Goal: Task Accomplishment & Management: Manage account settings

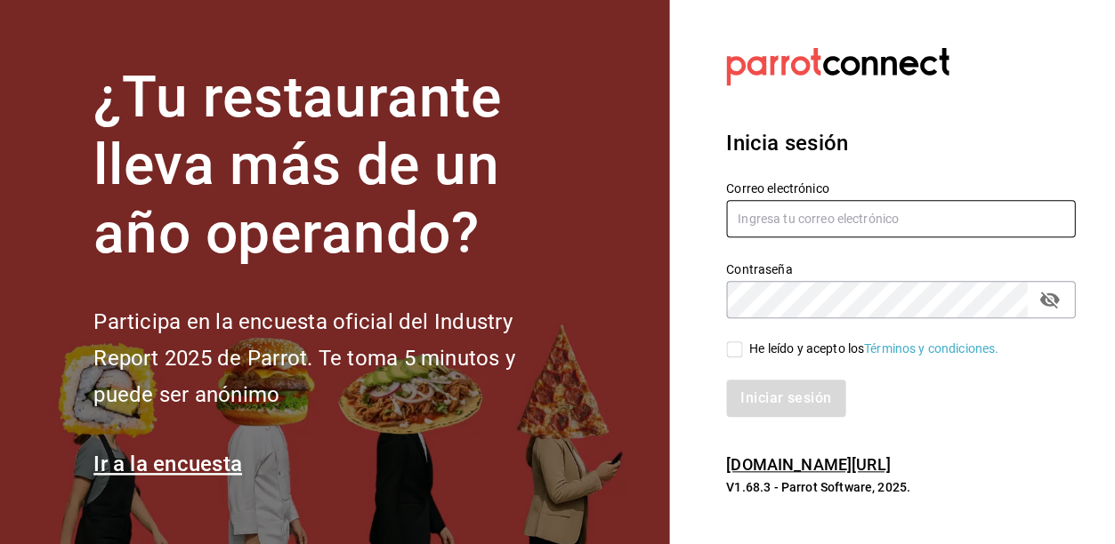
type input "gerentenucafe@debocaenboca.net"
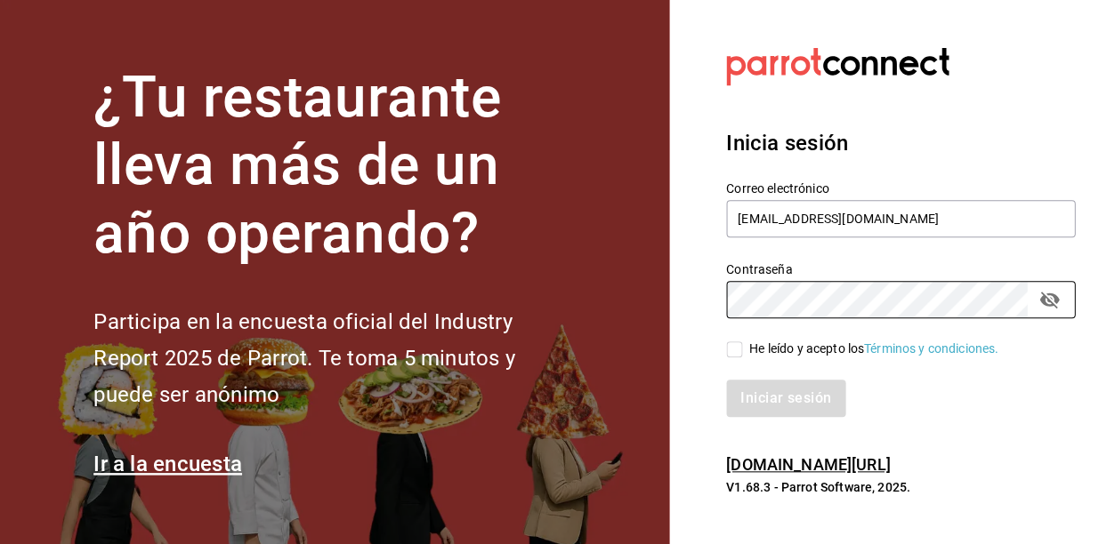
click at [733, 349] on input "He leído y acepto los Términos y condiciones." at bounding box center [734, 350] width 16 height 16
checkbox input "true"
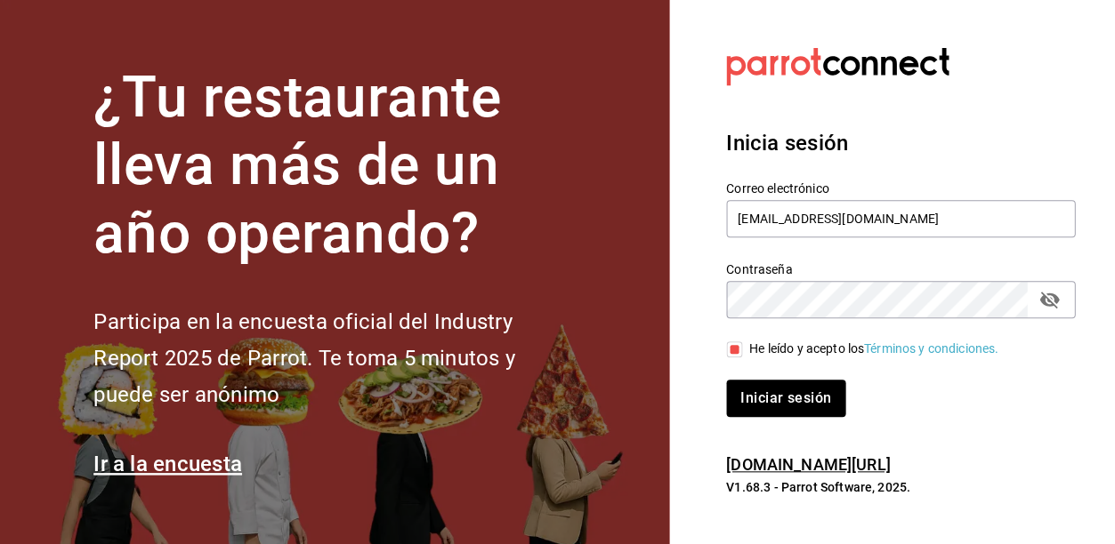
click at [770, 394] on button "Iniciar sesión" at bounding box center [785, 398] width 119 height 37
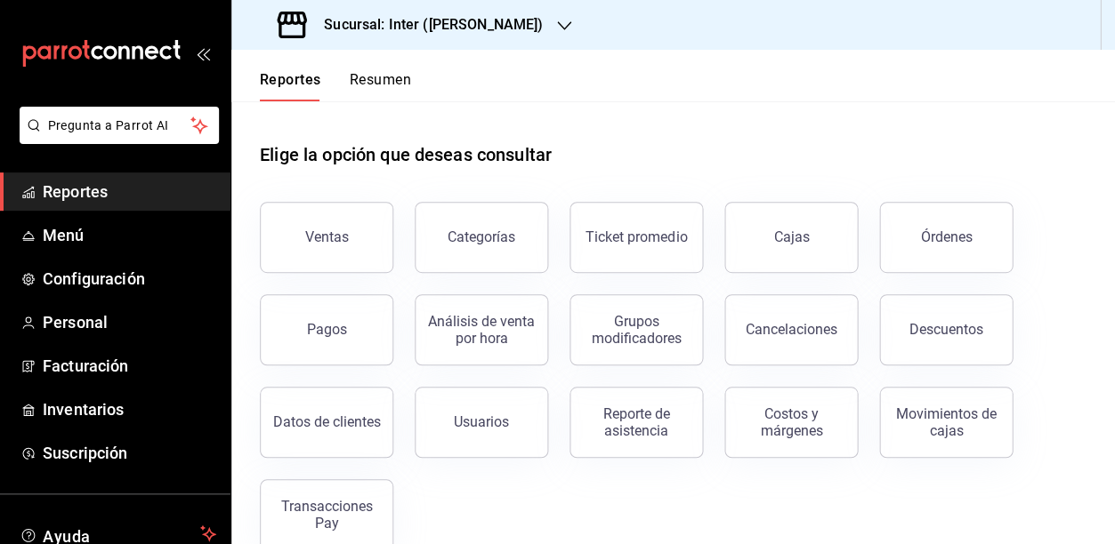
click at [380, 73] on button "Resumen" at bounding box center [380, 86] width 61 height 30
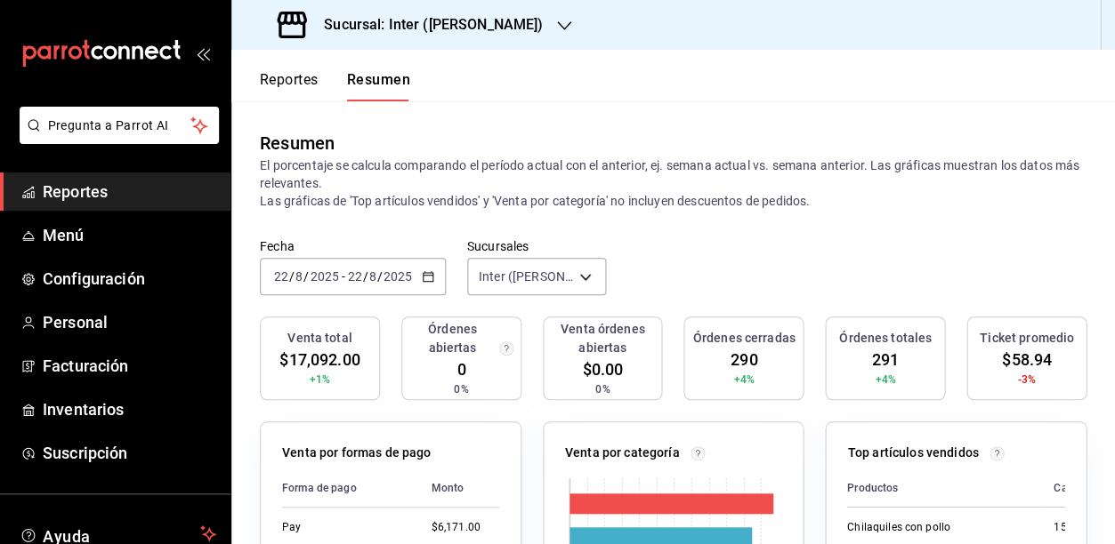
click at [419, 277] on div "[DATE] [DATE] - [DATE] [DATE]" at bounding box center [353, 276] width 186 height 37
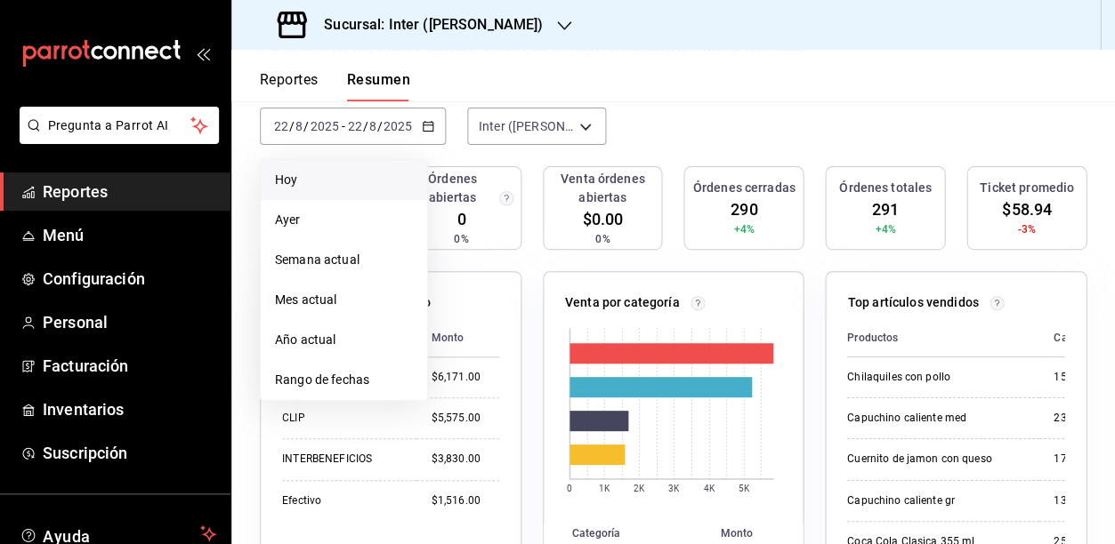
scroll to position [157, 0]
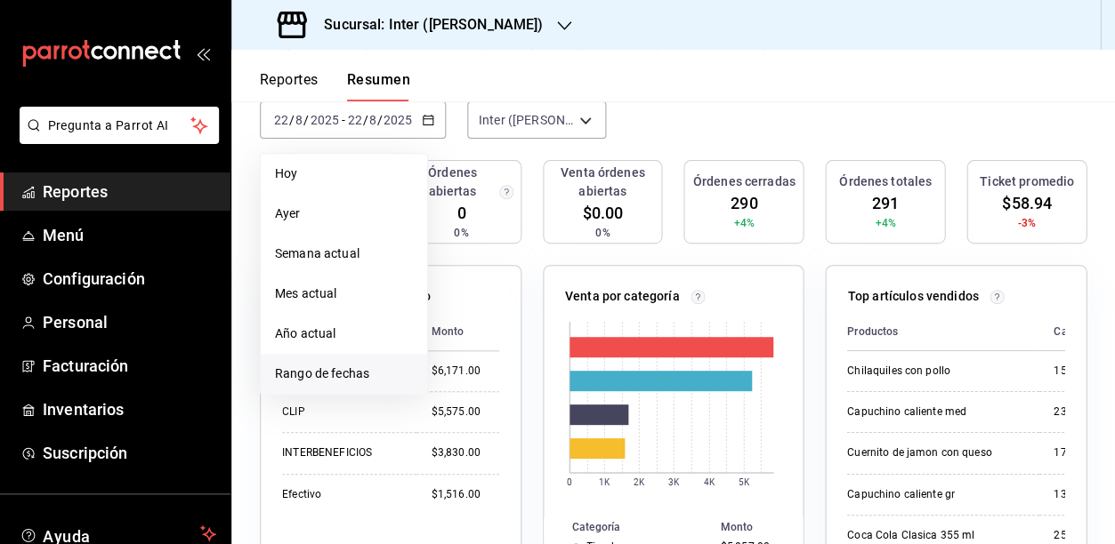
click at [369, 367] on span "Rango de fechas" at bounding box center [344, 374] width 138 height 19
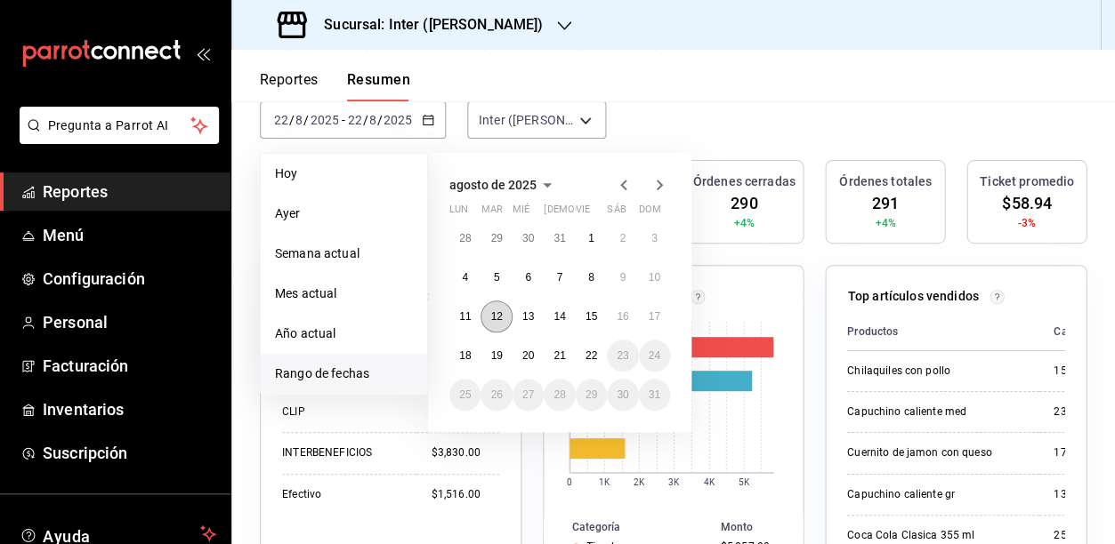
click at [500, 317] on abbr "12" at bounding box center [496, 316] width 12 height 12
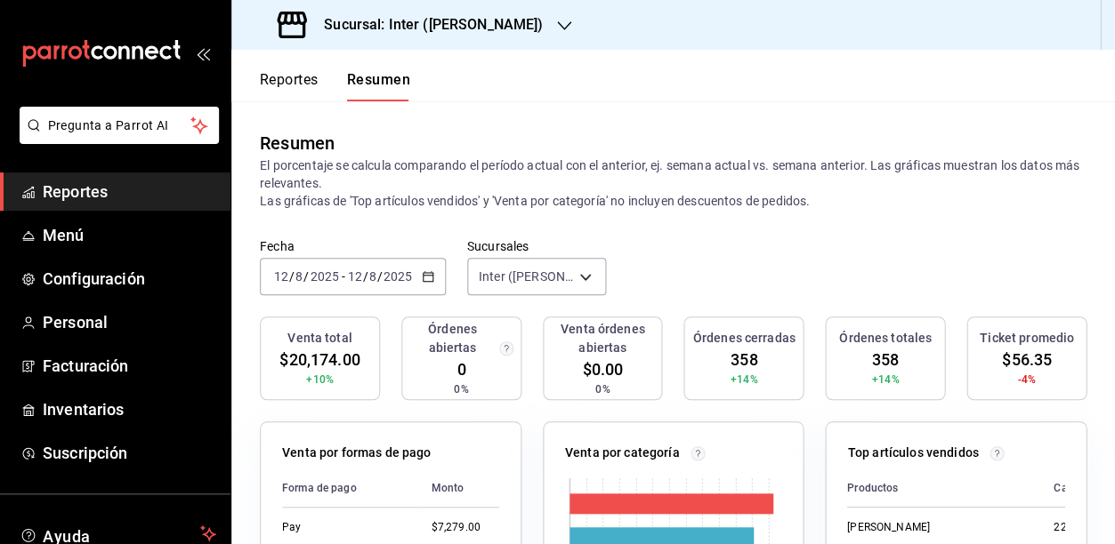
scroll to position [0, 0]
click at [425, 274] on icon "button" at bounding box center [428, 276] width 12 height 12
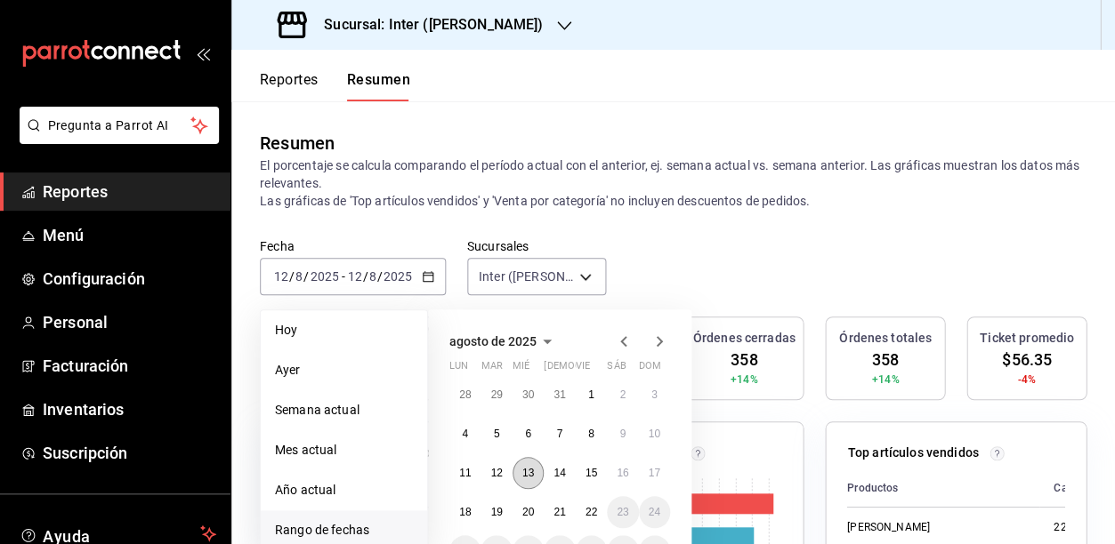
click at [529, 473] on abbr "13" at bounding box center [528, 473] width 12 height 12
click at [530, 473] on abbr "13" at bounding box center [528, 473] width 12 height 12
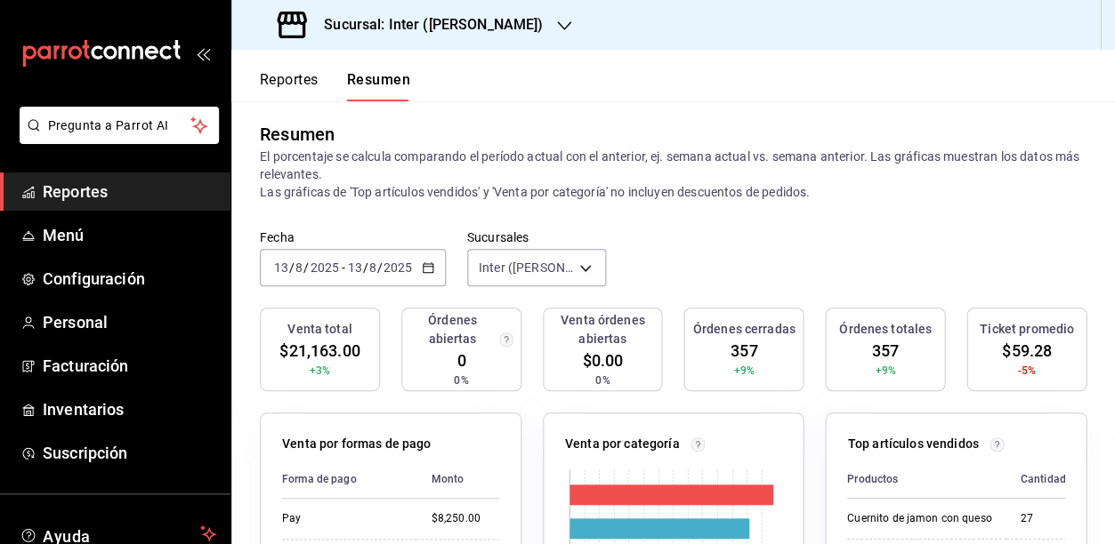
scroll to position [6, 0]
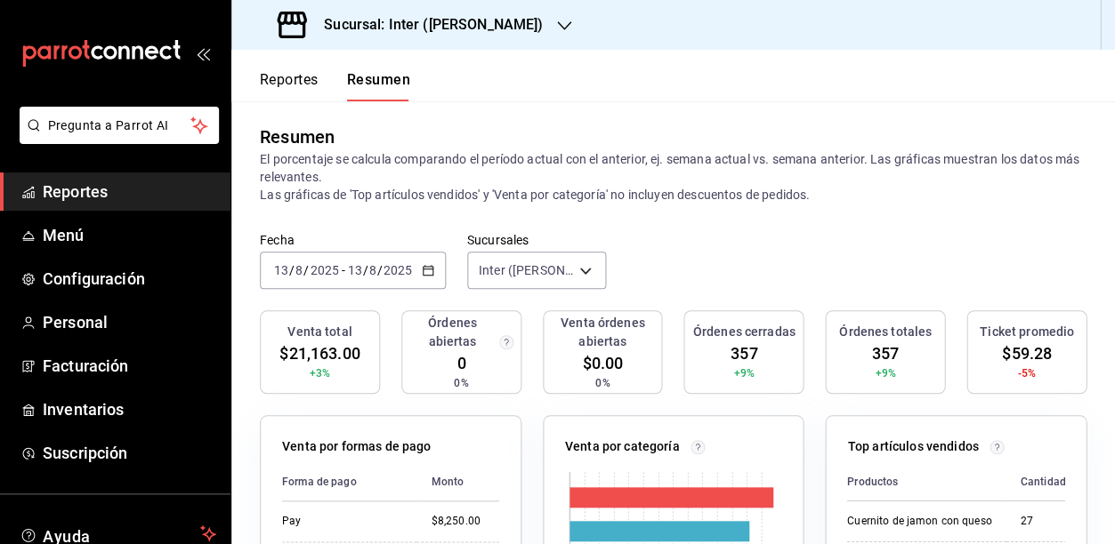
click at [417, 263] on div "[DATE] [DATE] - [DATE] [DATE]" at bounding box center [353, 270] width 186 height 37
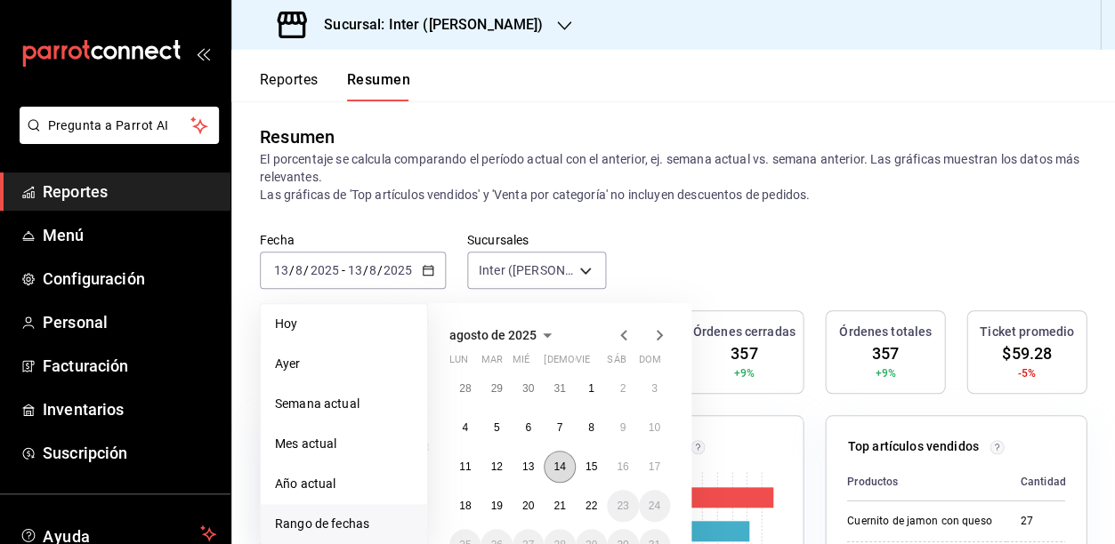
click at [566, 463] on button "14" at bounding box center [559, 467] width 31 height 32
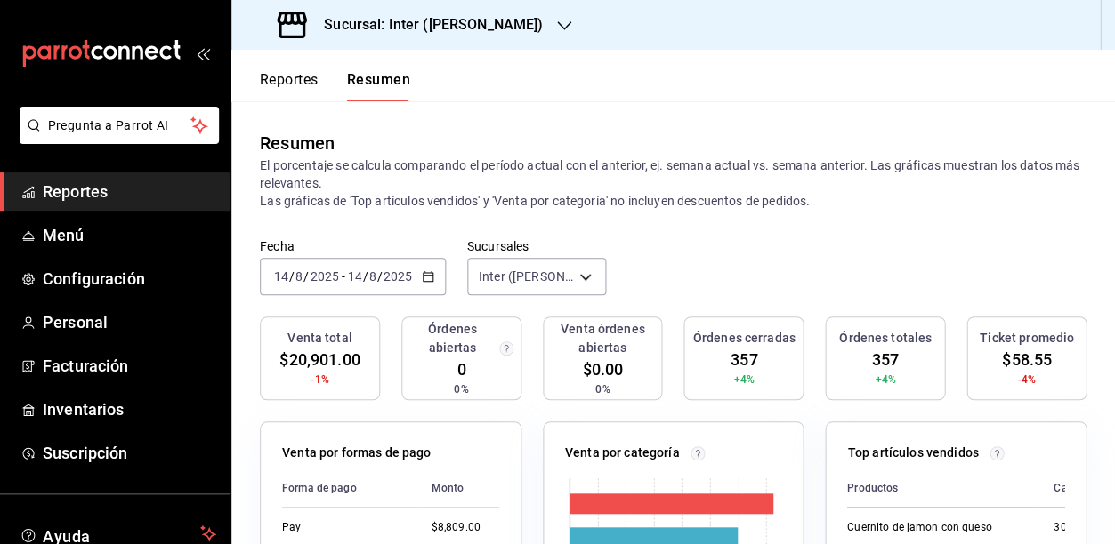
scroll to position [0, 0]
click at [431, 270] on icon "button" at bounding box center [428, 276] width 12 height 12
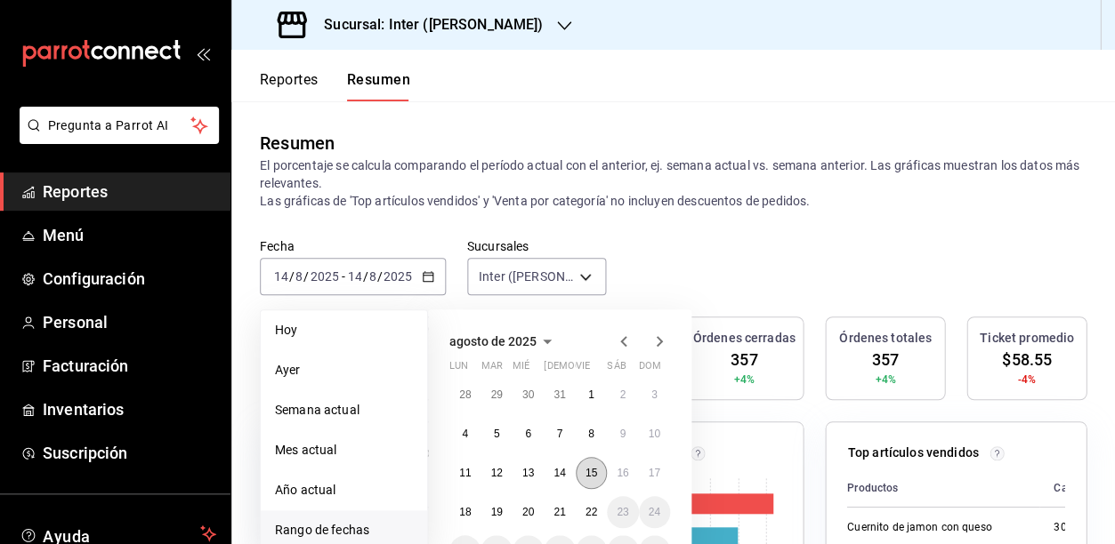
click at [598, 466] on button "15" at bounding box center [591, 473] width 31 height 32
click at [599, 466] on button "15" at bounding box center [591, 473] width 31 height 32
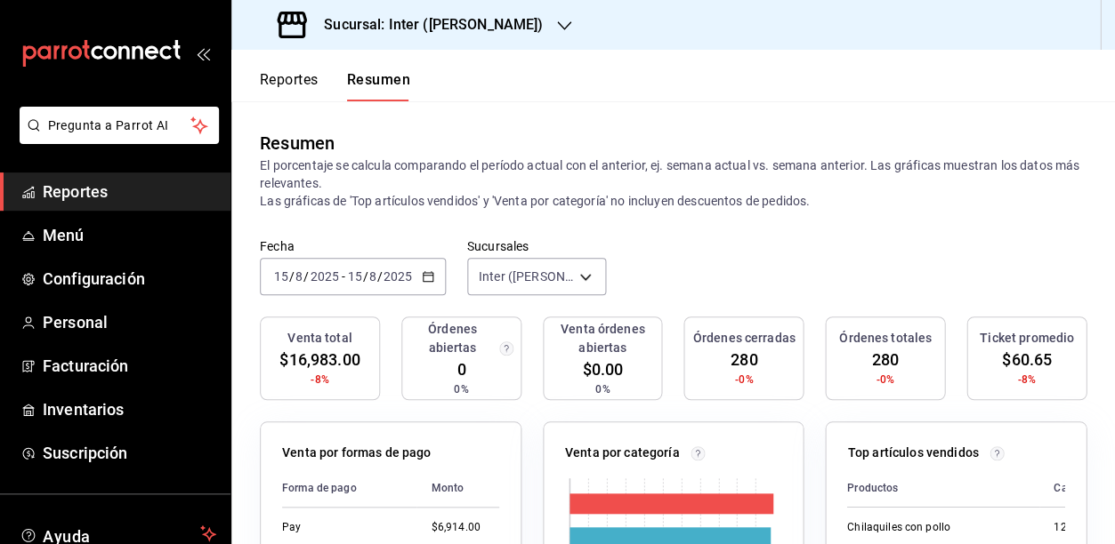
click at [425, 278] on \(Stroke\) "button" at bounding box center [428, 277] width 11 height 10
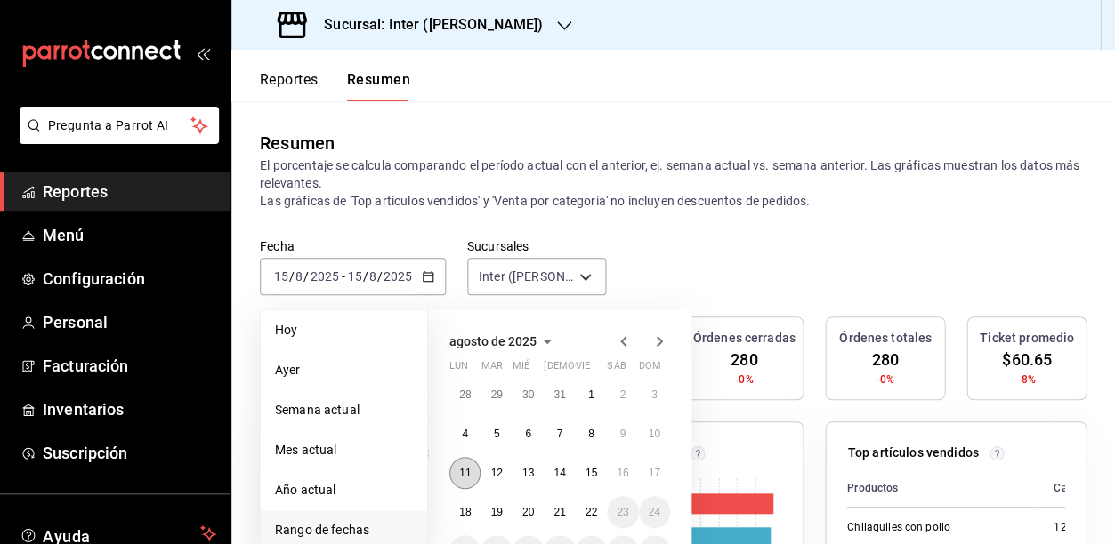
click at [472, 472] on button "11" at bounding box center [464, 473] width 31 height 32
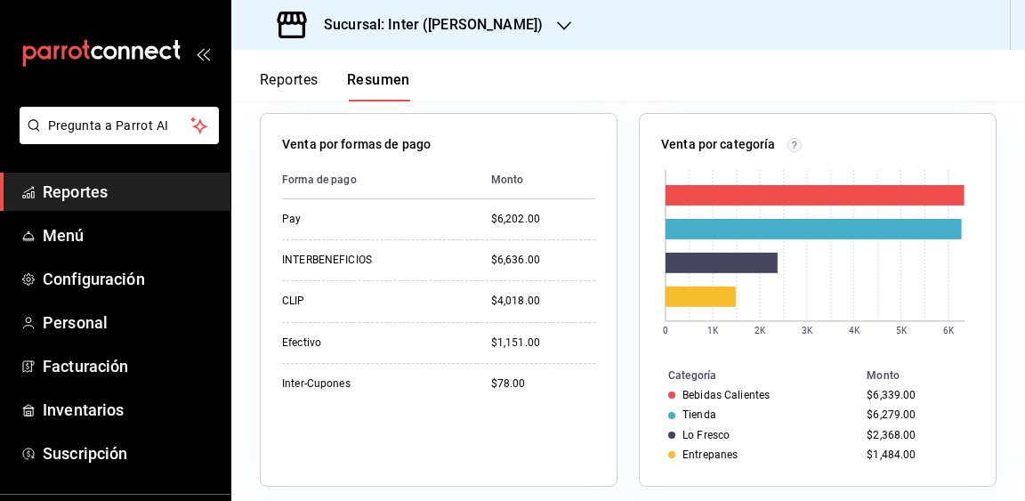
scroll to position [416, 0]
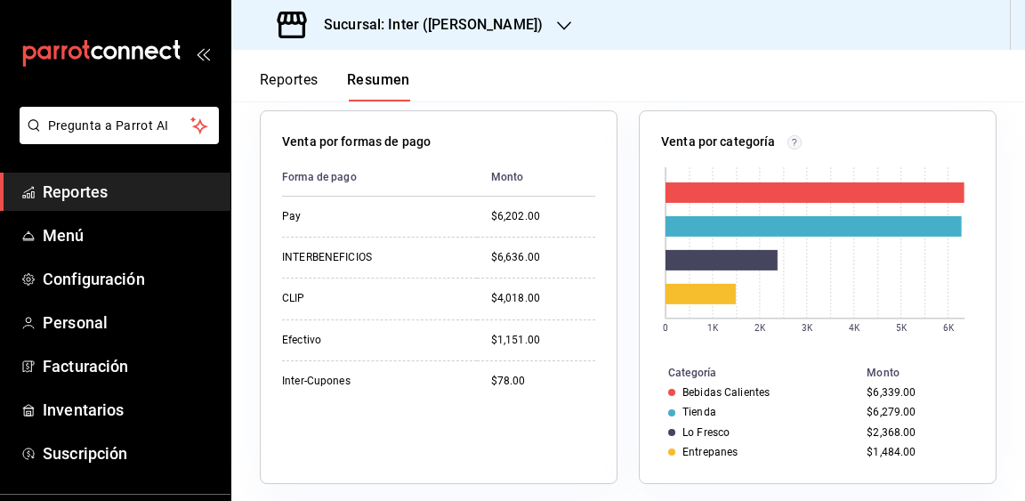
click at [898, 0] on div "Sucursal: Inter ([PERSON_NAME])" at bounding box center [627, 25] width 793 height 50
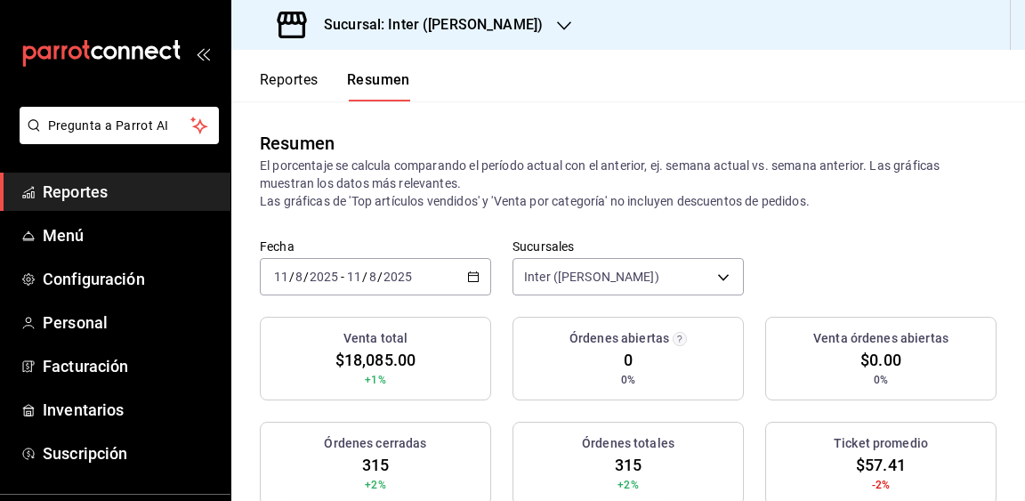
scroll to position [0, 0]
click at [452, 273] on div "[DATE] [DATE] - [DATE] [DATE]" at bounding box center [375, 276] width 231 height 37
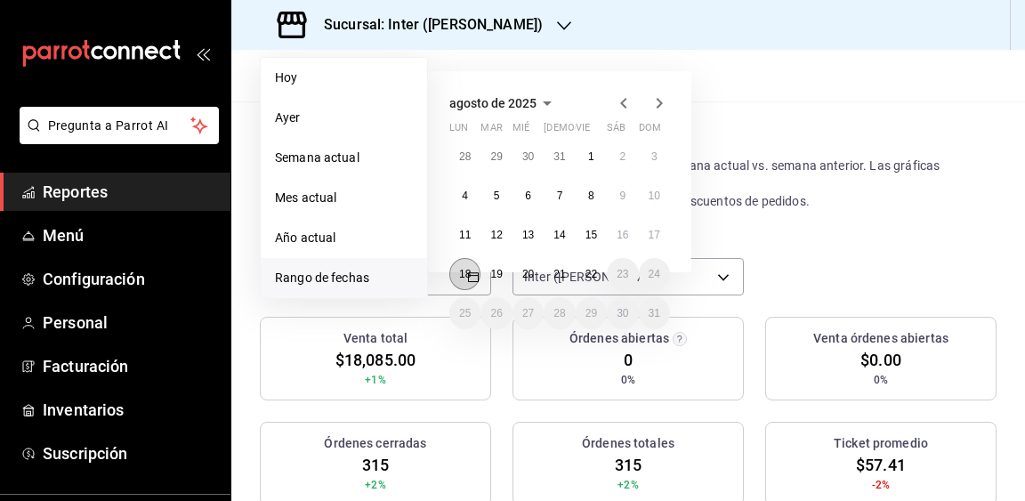
click at [463, 270] on abbr "18" at bounding box center [465, 274] width 12 height 12
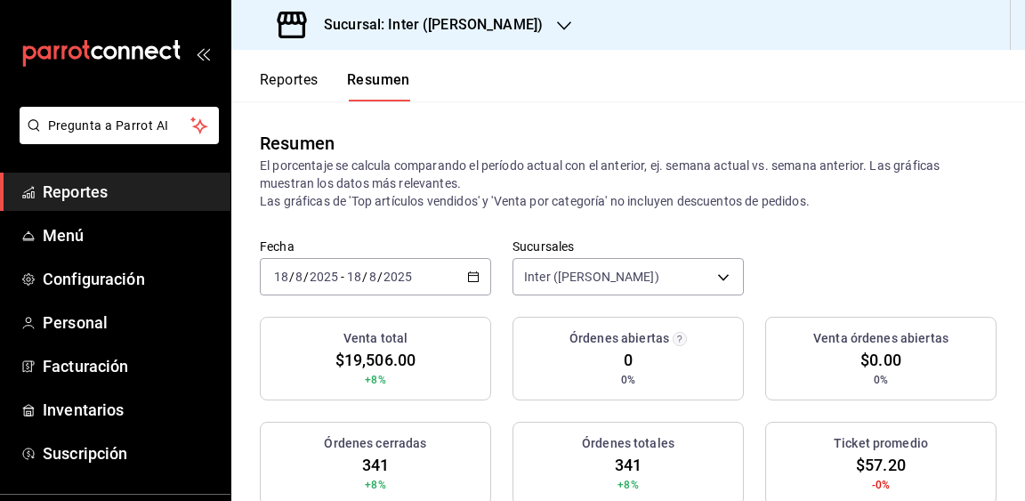
click at [465, 269] on div "[DATE] [DATE] - [DATE] [DATE]" at bounding box center [375, 276] width 231 height 37
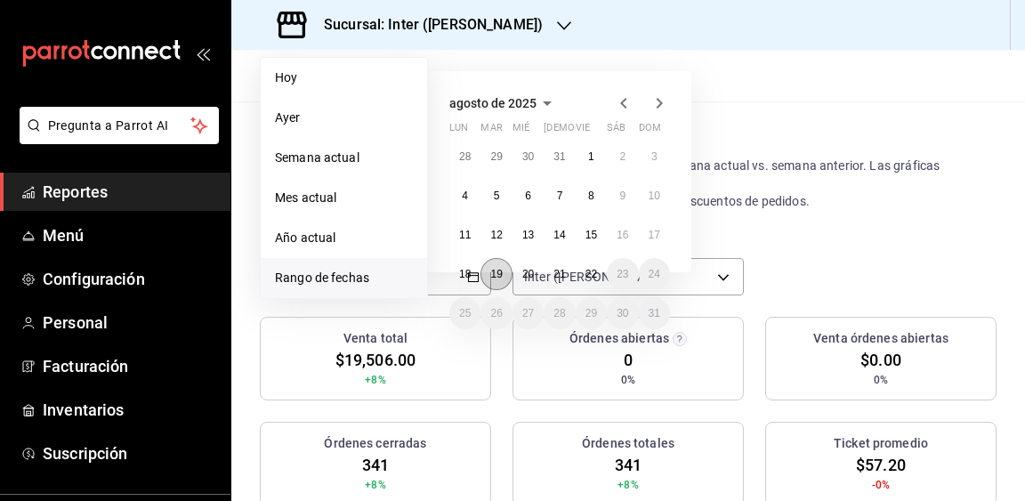
click at [495, 272] on abbr "19" at bounding box center [496, 274] width 12 height 12
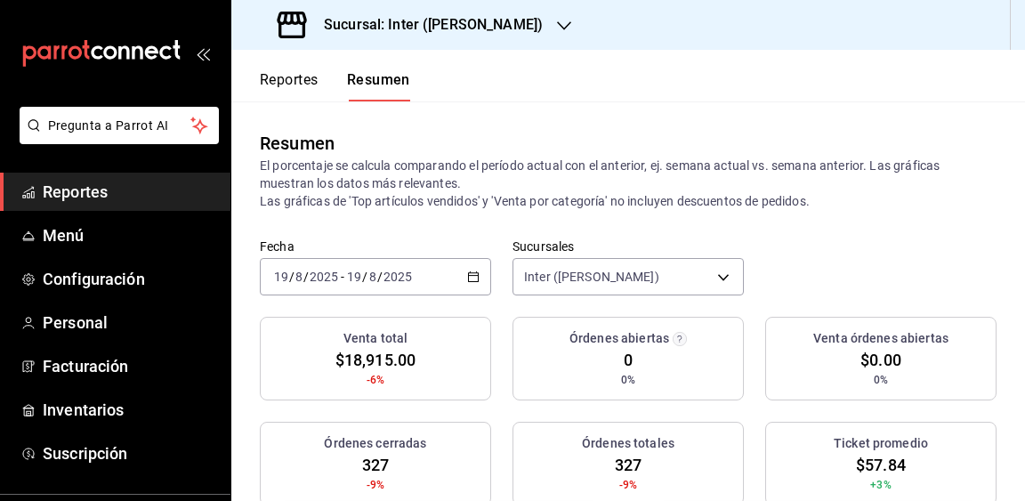
click at [445, 275] on div "[DATE] [DATE] - [DATE] [DATE]" at bounding box center [375, 276] width 231 height 37
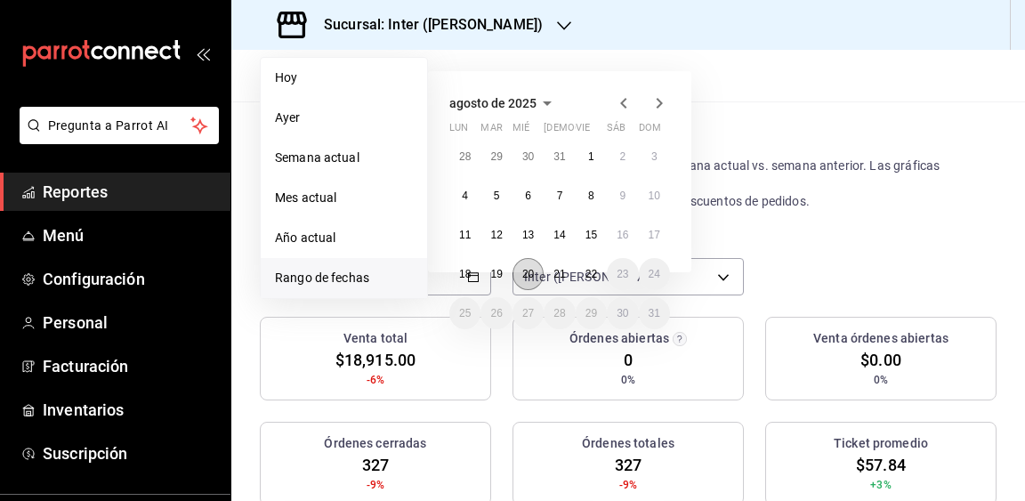
click at [542, 279] on button "20" at bounding box center [527, 274] width 31 height 32
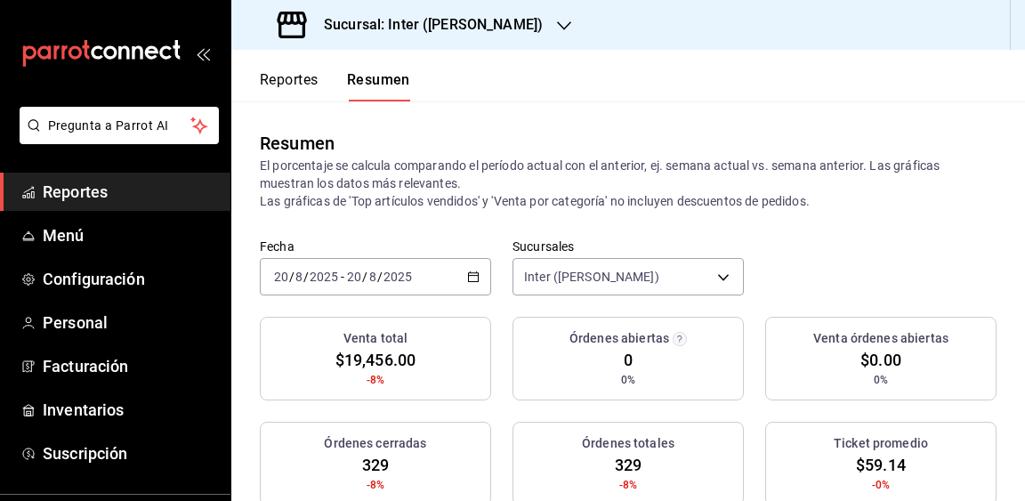
click at [474, 267] on div "[DATE] [DATE] - [DATE] [DATE]" at bounding box center [375, 276] width 231 height 37
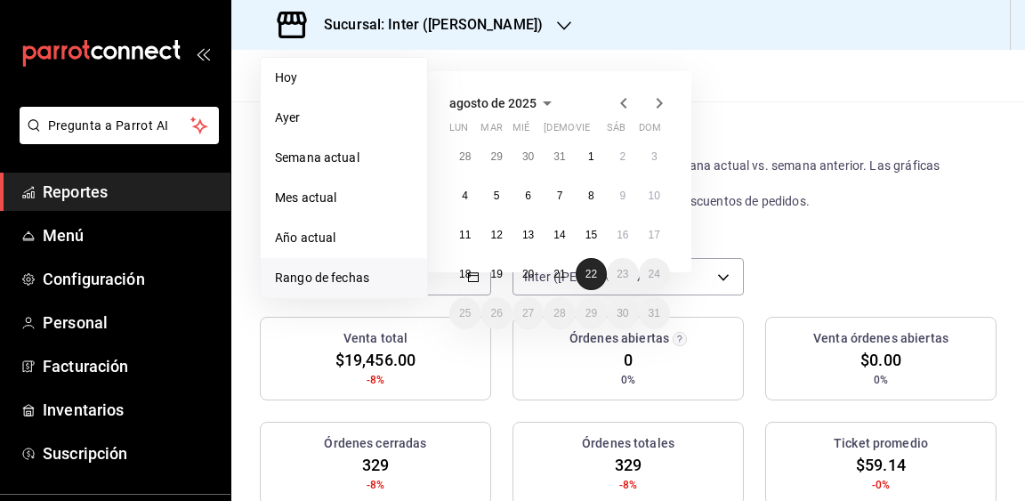
click at [588, 263] on button "22" at bounding box center [591, 274] width 31 height 32
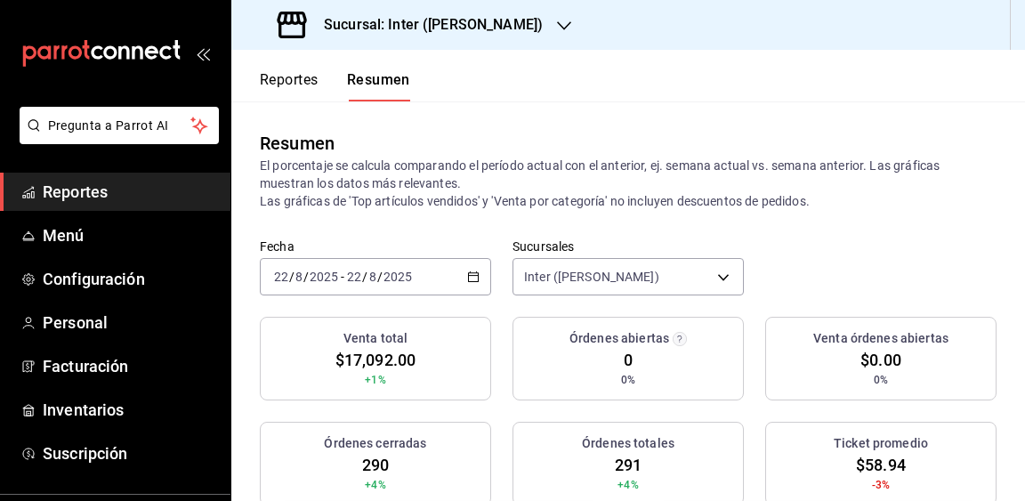
scroll to position [25, 0]
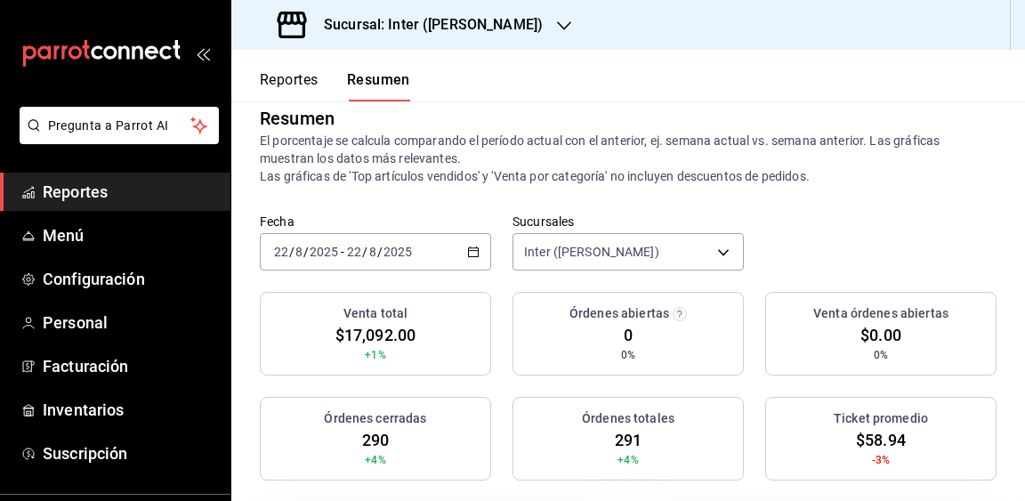
click at [471, 259] on div "[DATE] [DATE] - [DATE] [DATE]" at bounding box center [375, 251] width 231 height 37
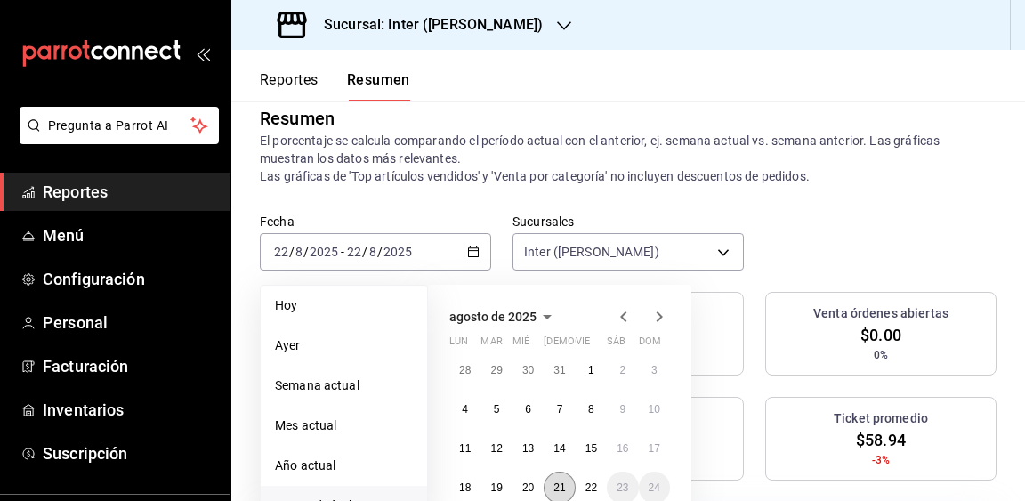
click at [556, 484] on abbr "21" at bounding box center [559, 487] width 12 height 12
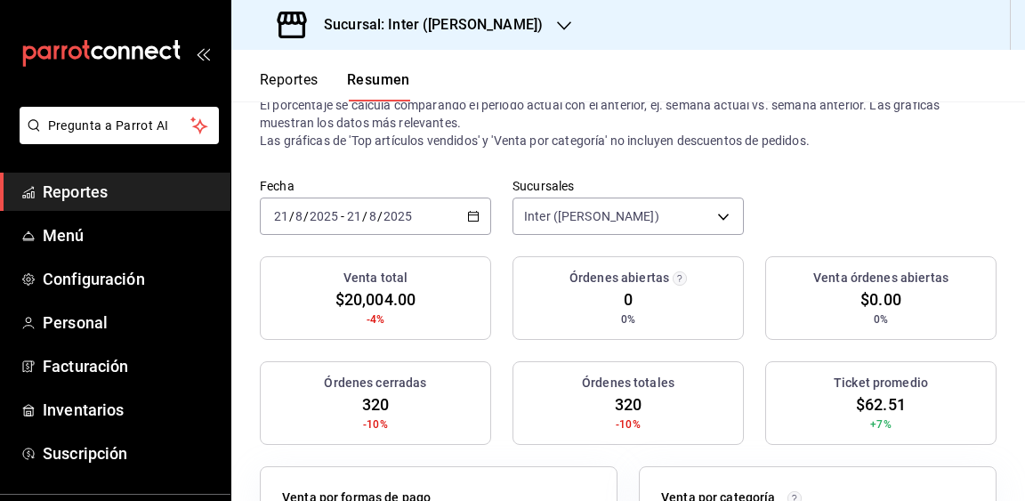
scroll to position [45, 0]
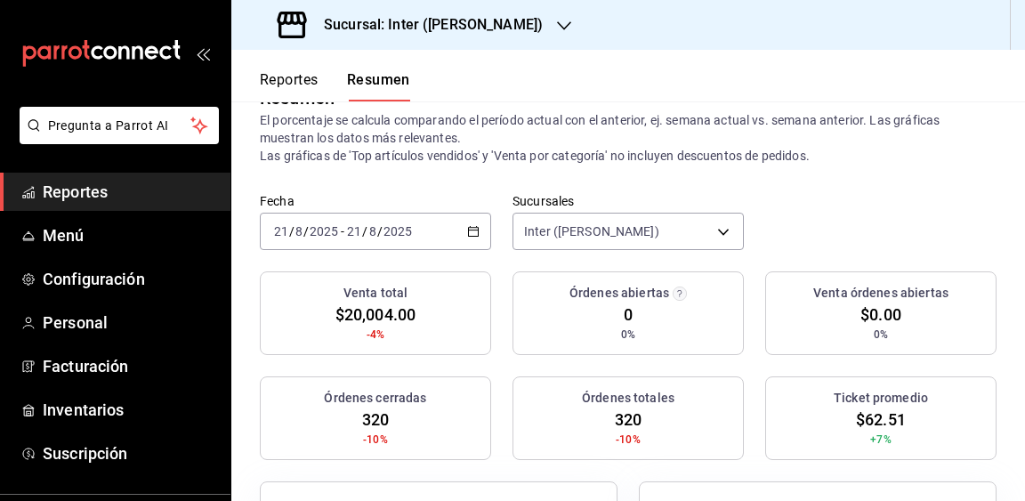
click at [452, 224] on div "[DATE] [DATE] - [DATE] [DATE]" at bounding box center [375, 231] width 231 height 37
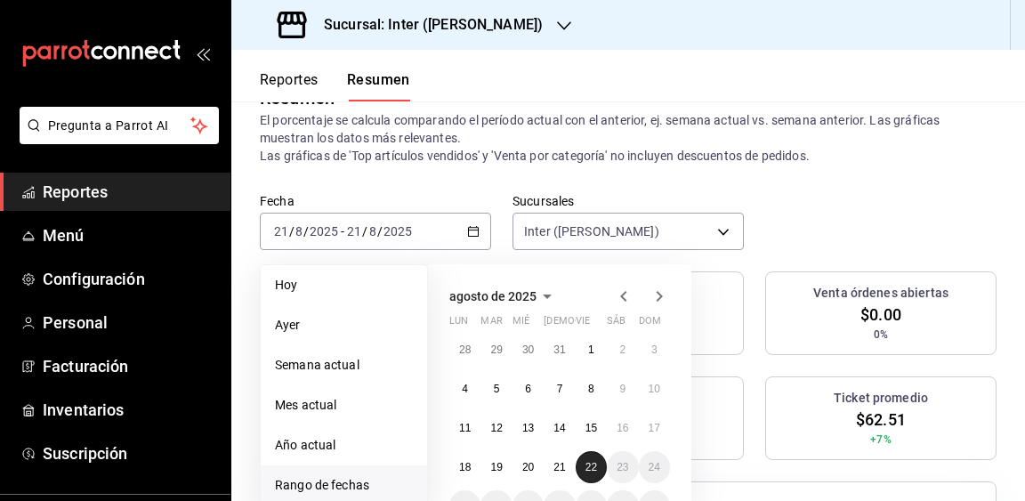
click at [585, 461] on abbr "22" at bounding box center [591, 467] width 12 height 12
click at [586, 461] on abbr "22" at bounding box center [591, 467] width 12 height 12
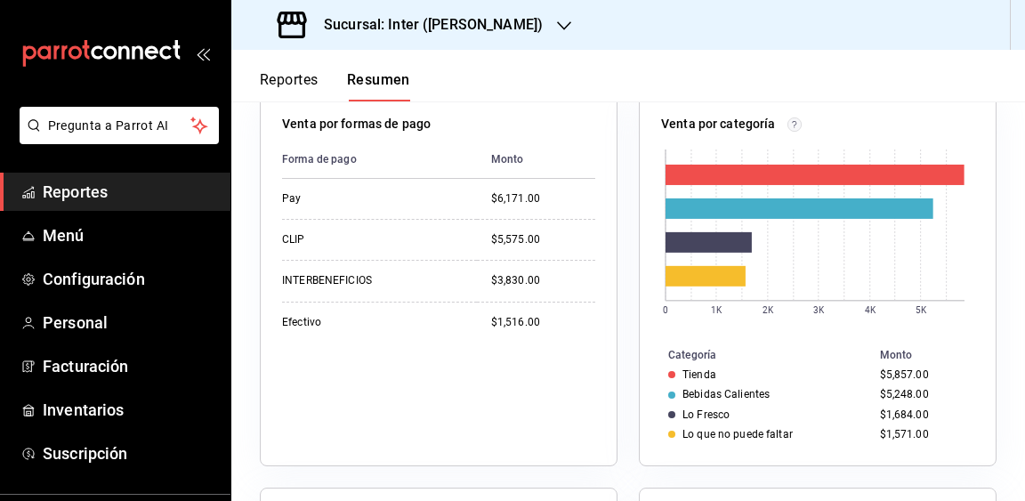
scroll to position [413, 0]
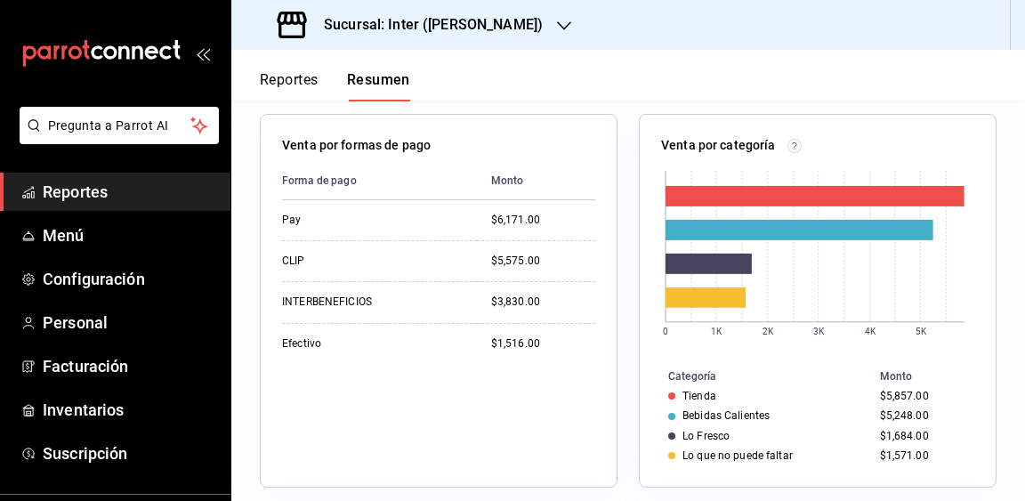
click at [437, 19] on h3 "Sucursal: Inter ([PERSON_NAME])" at bounding box center [426, 24] width 233 height 21
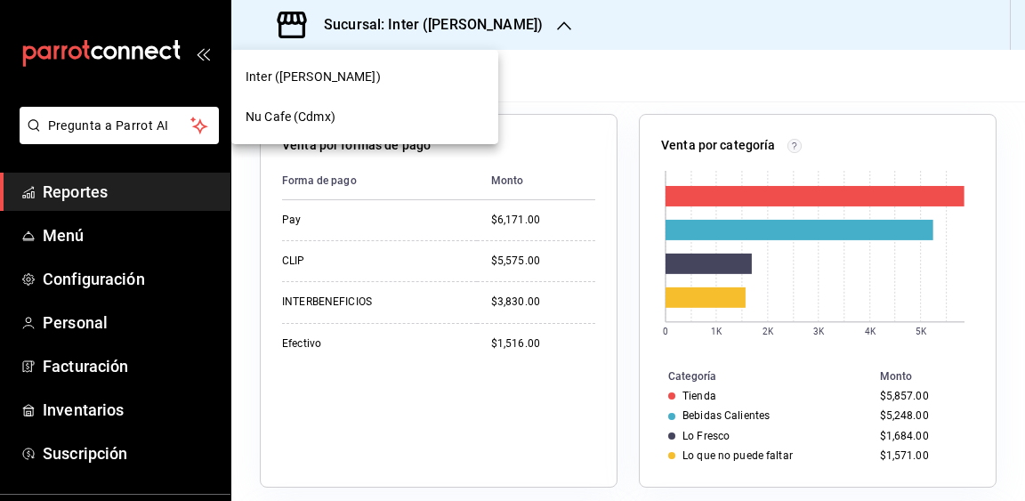
click at [367, 111] on div "Nu Cafe (Cdmx)" at bounding box center [365, 117] width 238 height 19
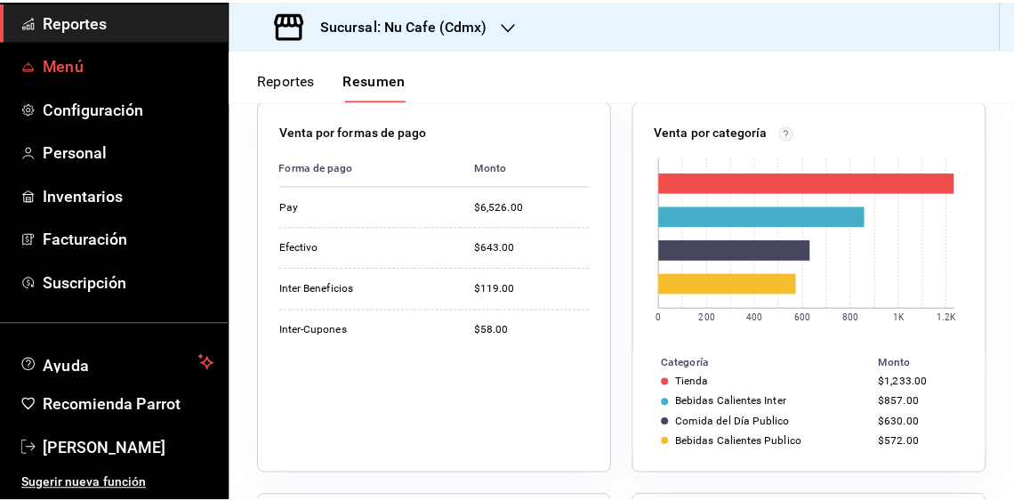
scroll to position [174, 0]
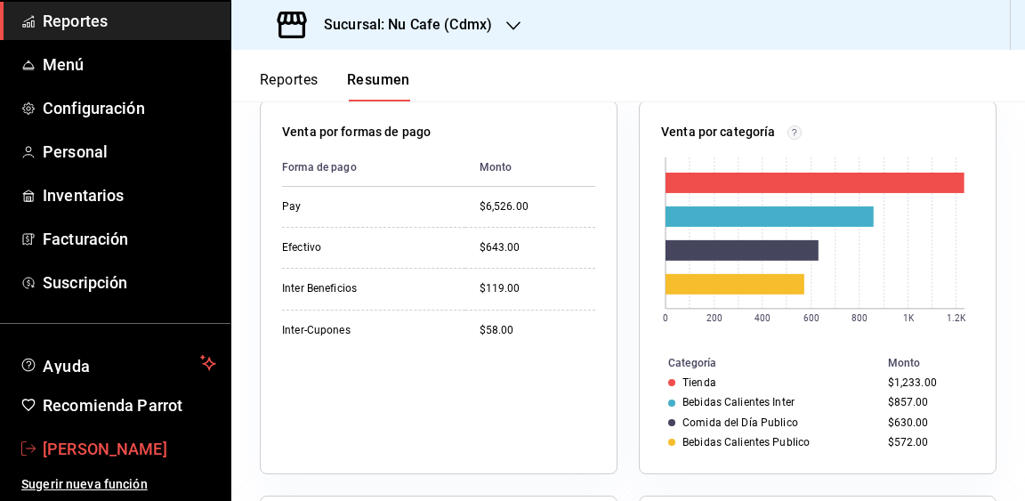
click at [142, 451] on span "[PERSON_NAME]" at bounding box center [129, 449] width 173 height 24
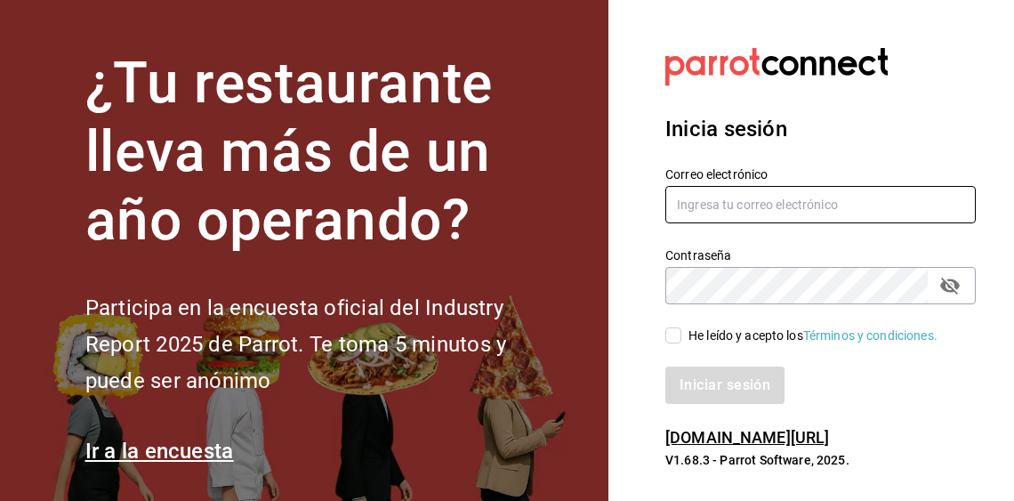
type input "[EMAIL_ADDRESS][DOMAIN_NAME]"
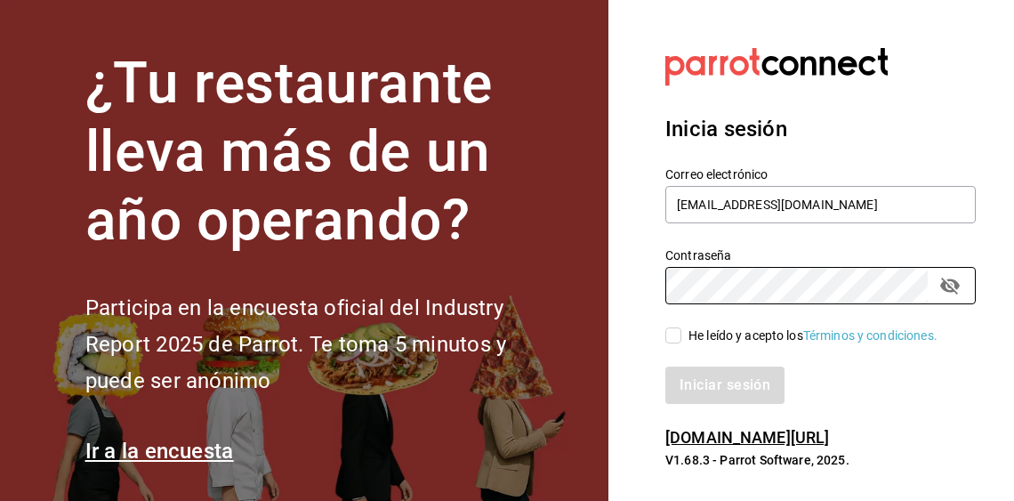
click at [687, 339] on span "He leído y acepto los Términos y condiciones." at bounding box center [809, 335] width 256 height 19
click at [681, 339] on input "He leído y acepto los Términos y condiciones." at bounding box center [673, 335] width 16 height 16
checkbox input "true"
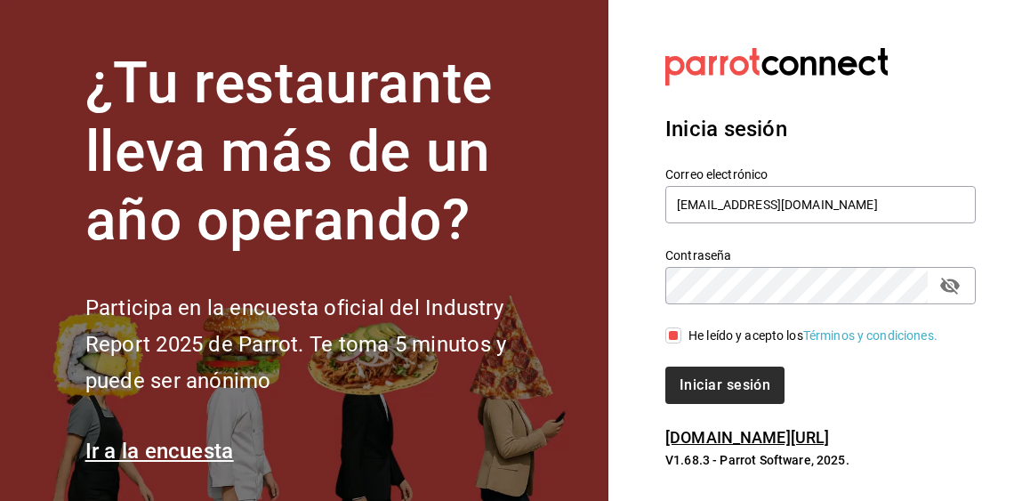
click at [721, 388] on button "Iniciar sesión" at bounding box center [724, 385] width 119 height 37
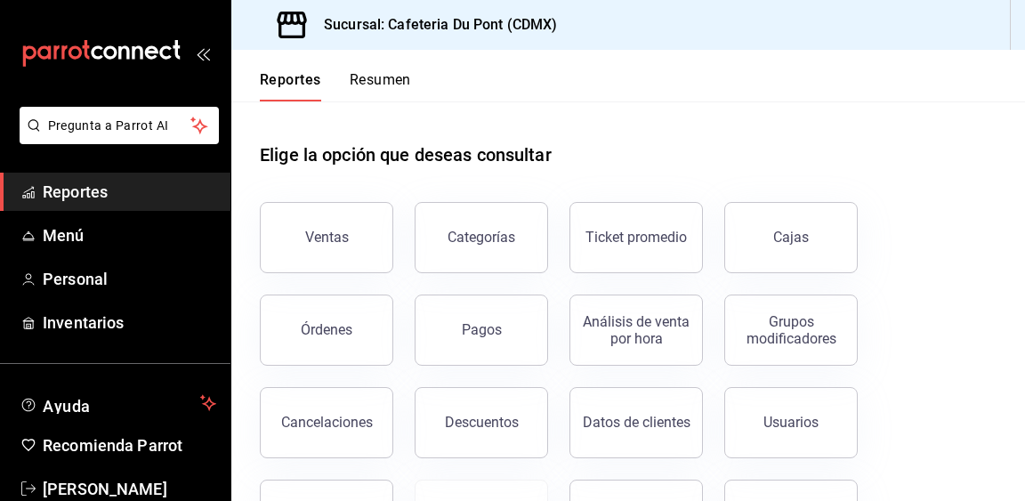
click at [737, 96] on header "Reportes Resumen" at bounding box center [627, 76] width 793 height 52
click at [392, 80] on button "Resumen" at bounding box center [380, 86] width 61 height 30
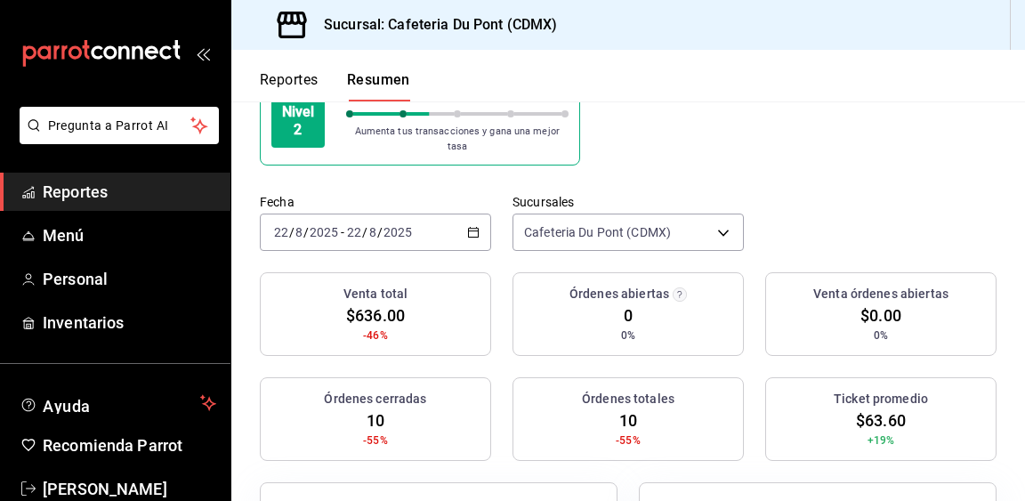
scroll to position [144, 0]
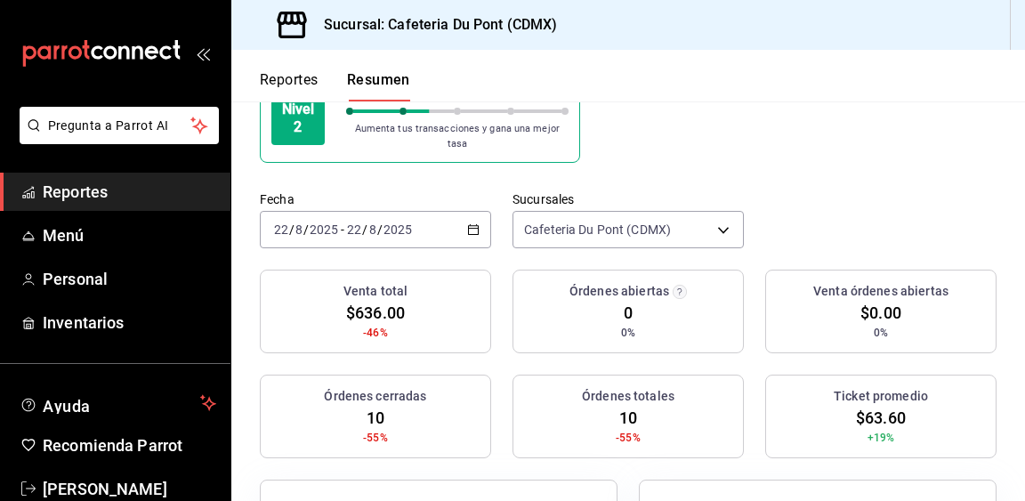
click at [459, 226] on div "[DATE] [DATE] - [DATE] [DATE]" at bounding box center [375, 229] width 231 height 37
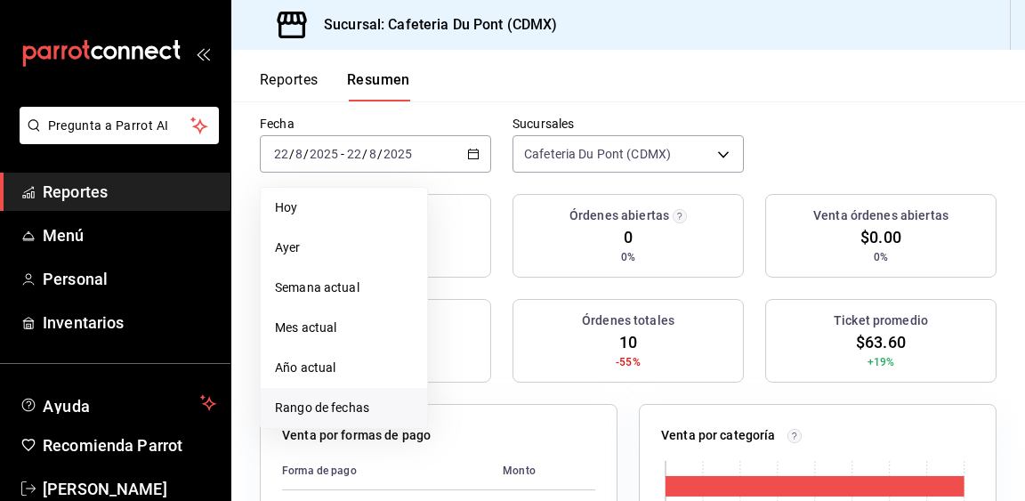
scroll to position [228, 0]
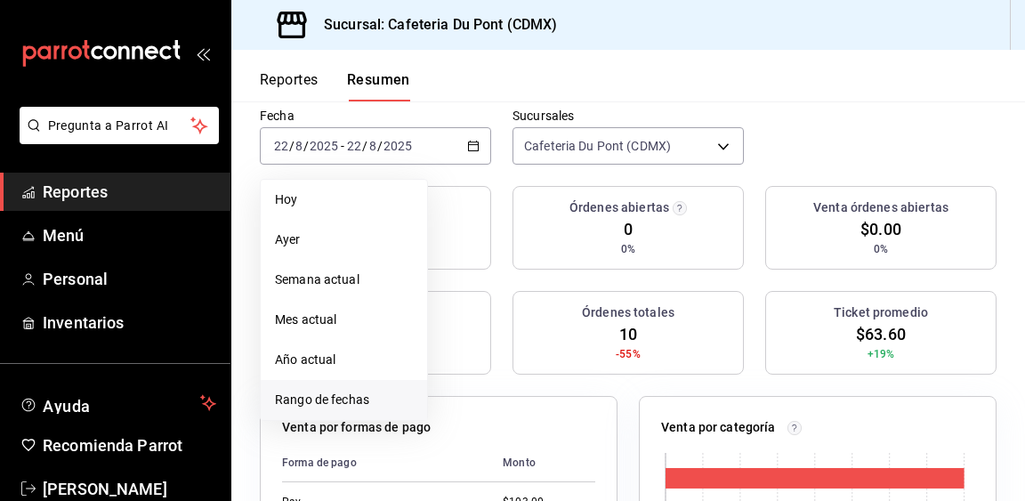
click at [403, 408] on span "Rango de fechas" at bounding box center [344, 400] width 138 height 19
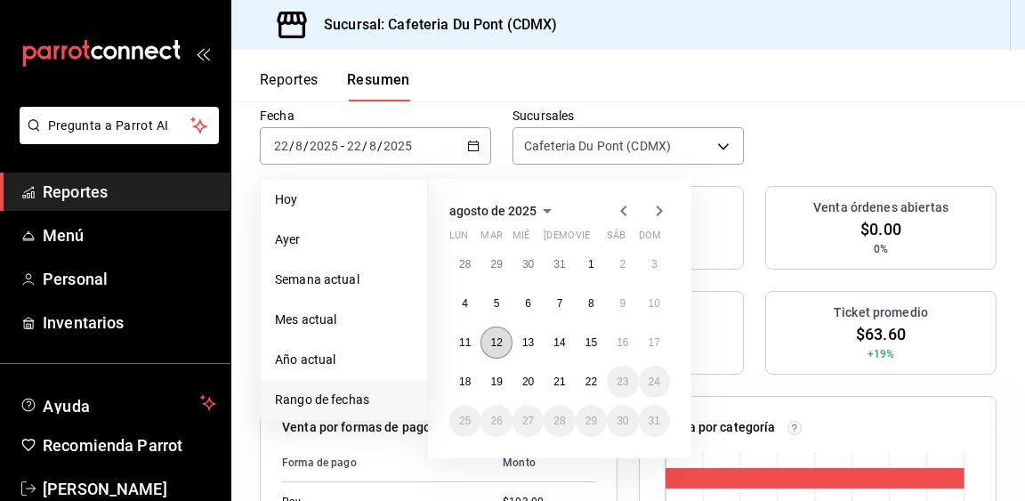
click at [496, 341] on abbr "12" at bounding box center [496, 342] width 12 height 12
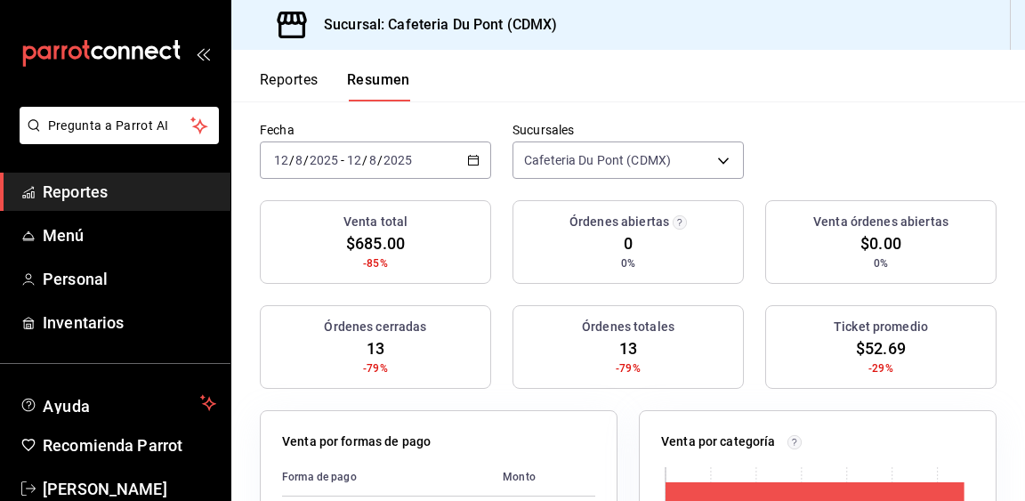
scroll to position [206, 0]
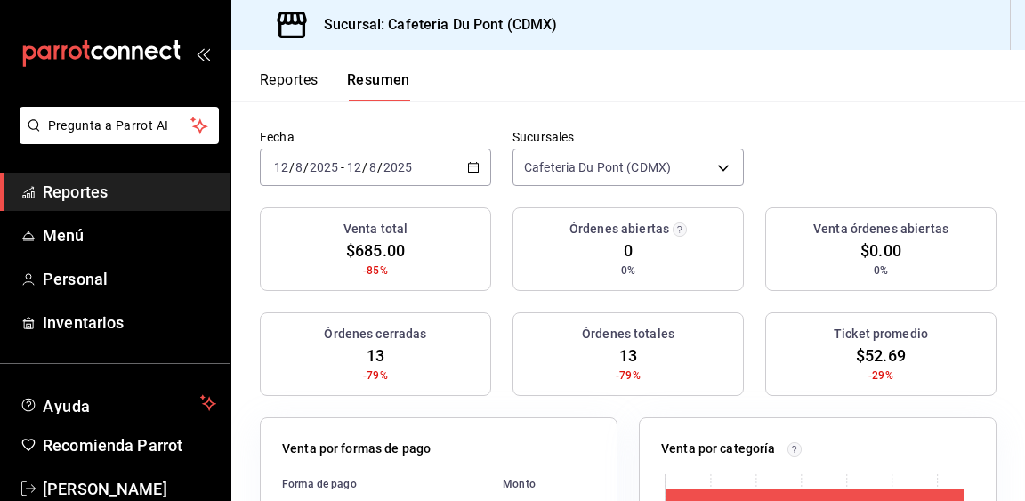
click at [468, 165] on \(Stroke\) "button" at bounding box center [473, 168] width 11 height 10
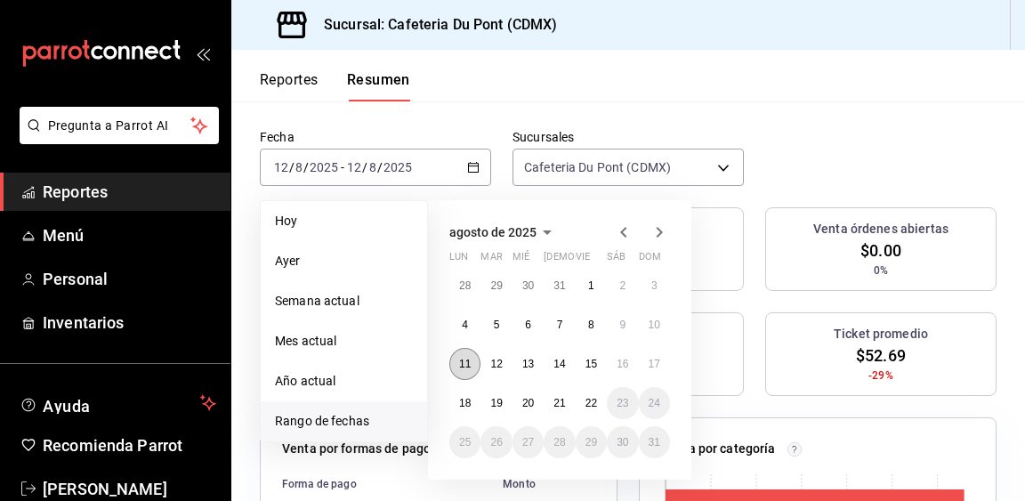
click at [465, 358] on abbr "11" at bounding box center [465, 364] width 12 height 12
click at [466, 358] on abbr "11" at bounding box center [465, 364] width 12 height 12
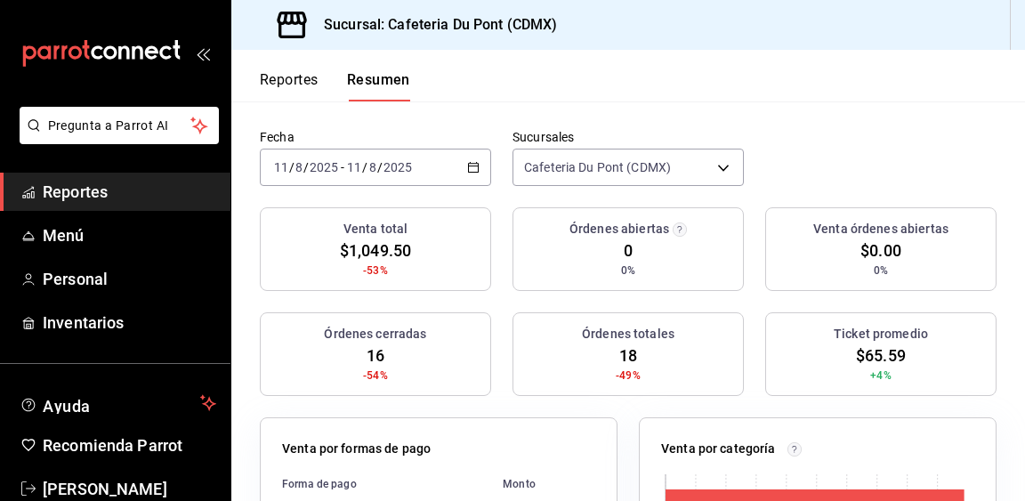
click at [473, 160] on div "[DATE] [DATE] - [DATE] [DATE]" at bounding box center [375, 167] width 231 height 37
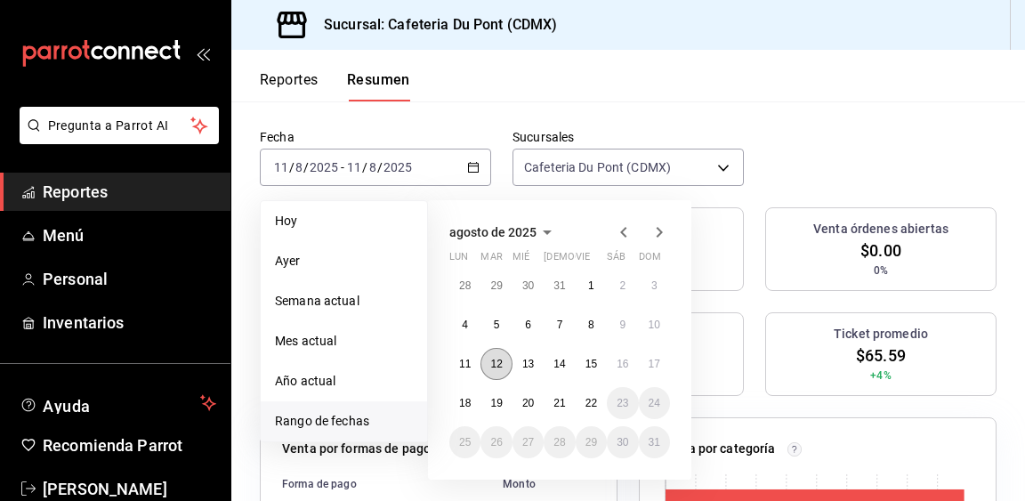
click at [495, 360] on abbr "12" at bounding box center [496, 364] width 12 height 12
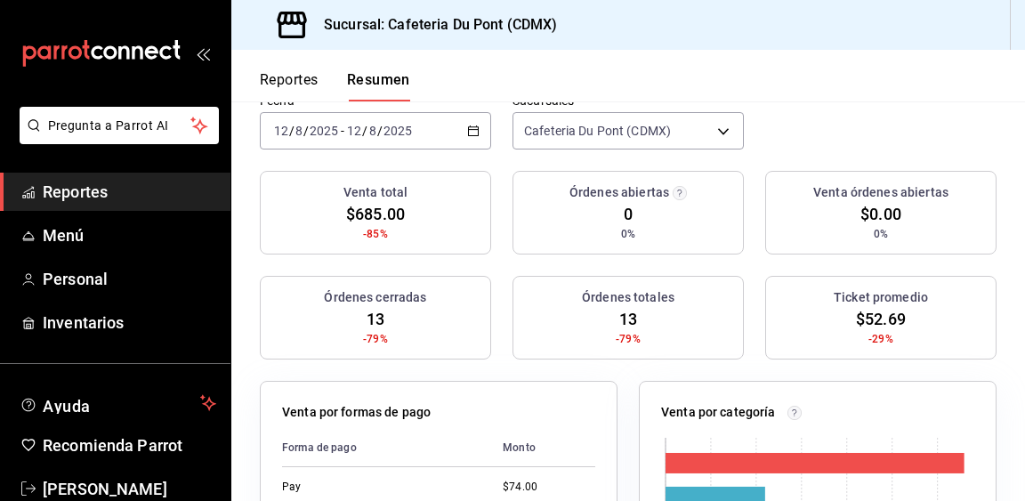
scroll to position [223, 0]
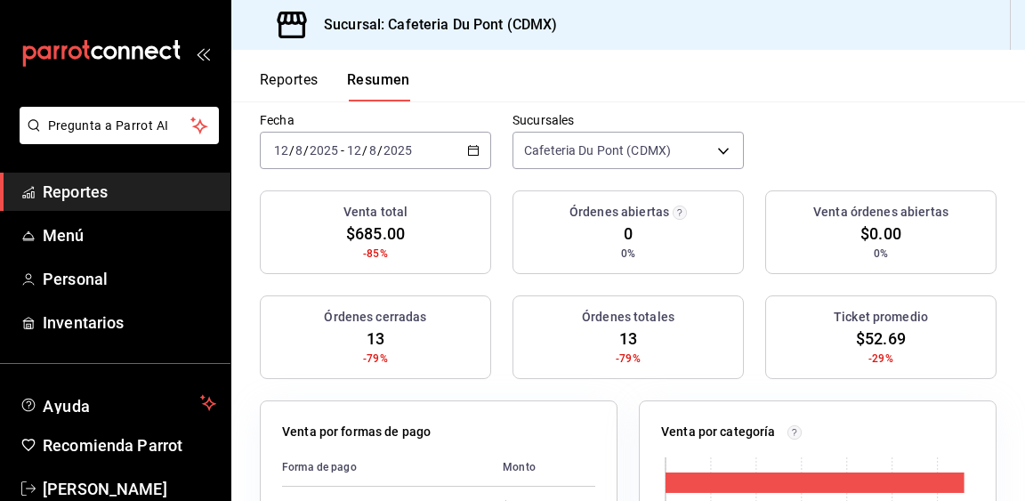
click at [467, 153] on icon "button" at bounding box center [473, 150] width 12 height 12
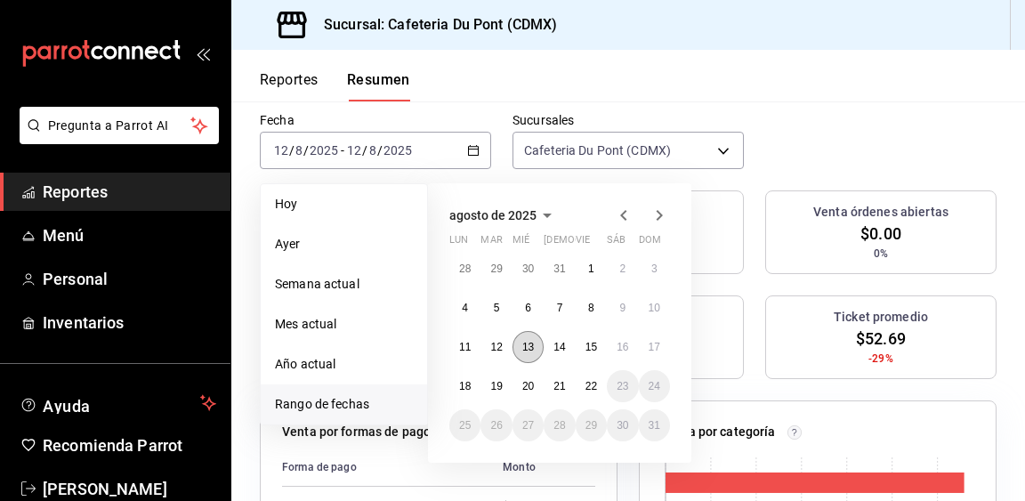
click at [526, 349] on abbr "13" at bounding box center [528, 347] width 12 height 12
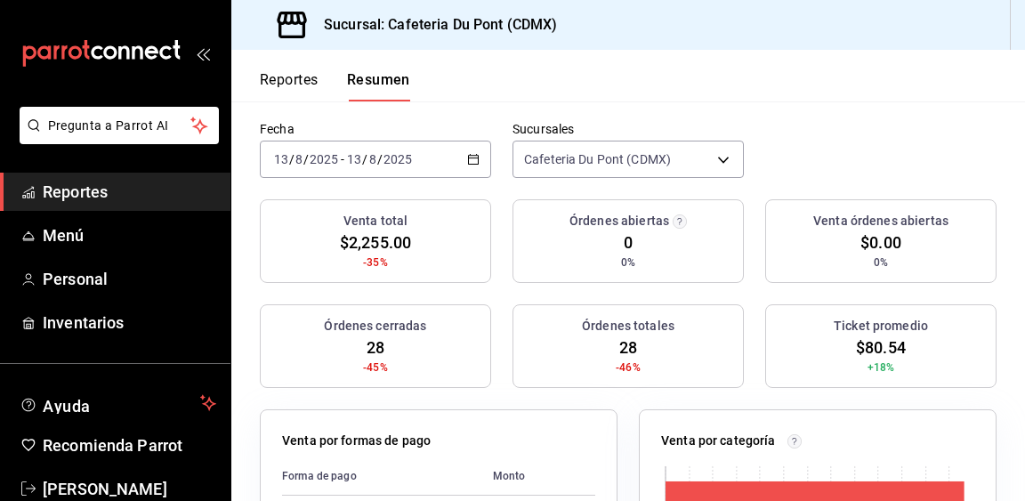
scroll to position [199, 0]
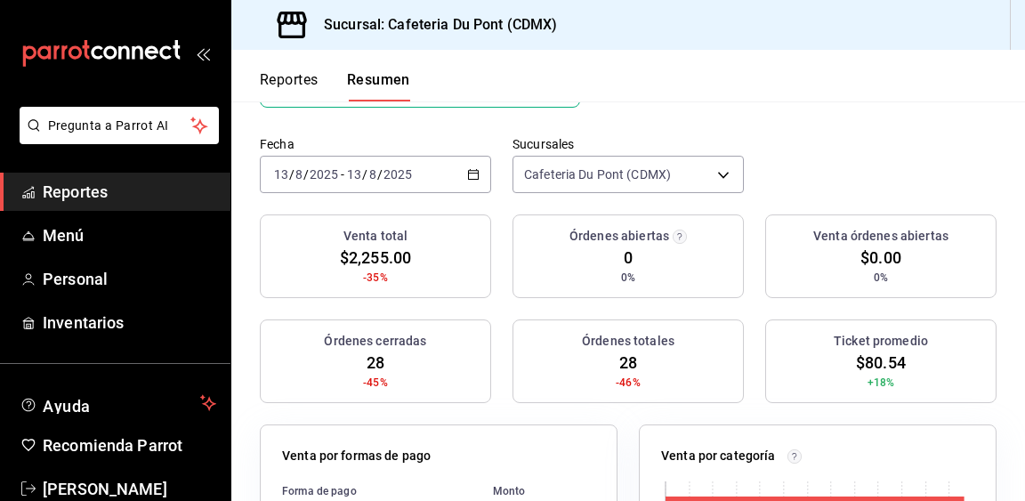
click at [461, 161] on div "[DATE] [DATE] - [DATE] [DATE]" at bounding box center [375, 174] width 231 height 37
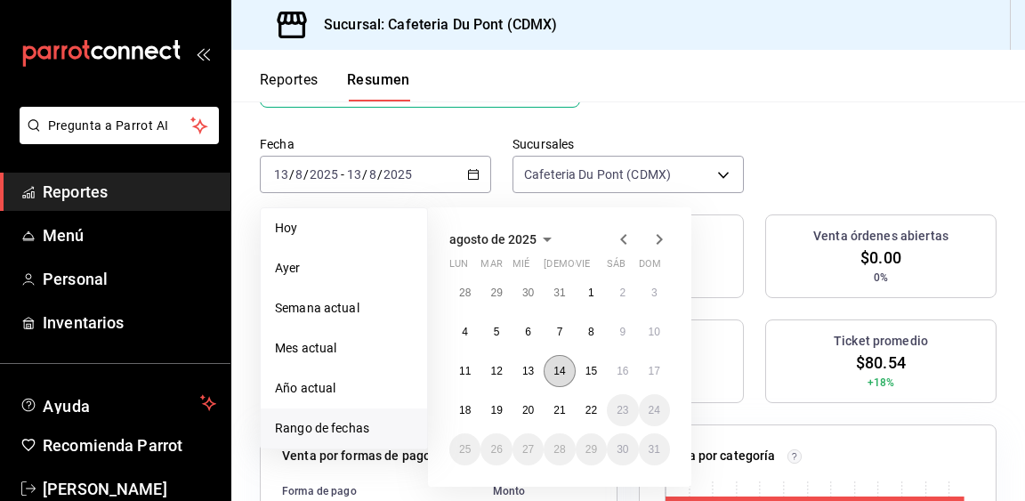
click at [555, 382] on button "14" at bounding box center [559, 371] width 31 height 32
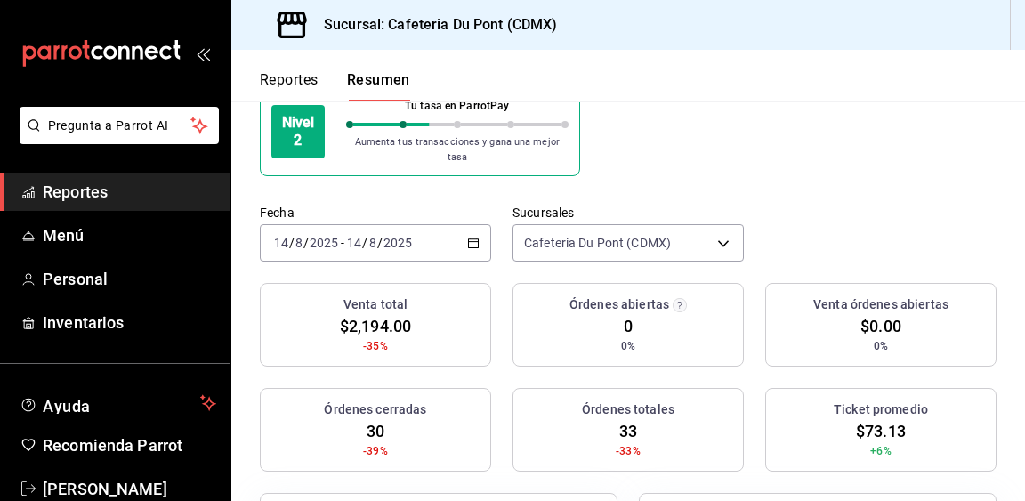
scroll to position [127, 0]
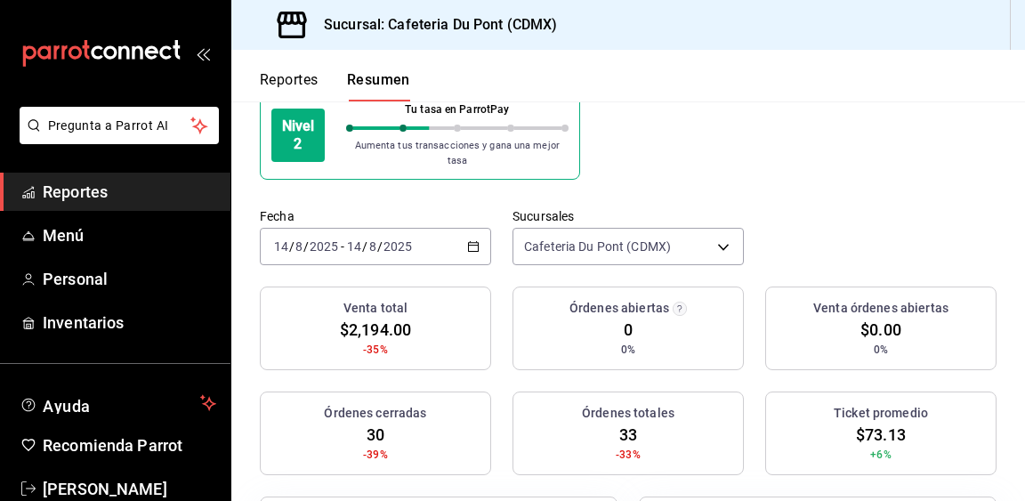
click at [460, 249] on div "2025-08-14 14 / 8 / 2025 - 2025-08-14 14 / 8 / 2025" at bounding box center [375, 246] width 231 height 37
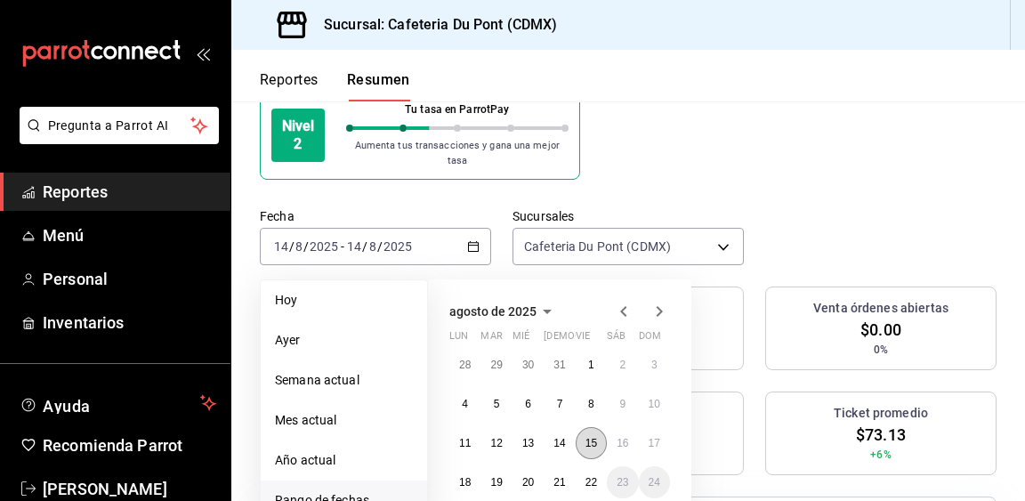
click at [593, 439] on abbr "15" at bounding box center [591, 443] width 12 height 12
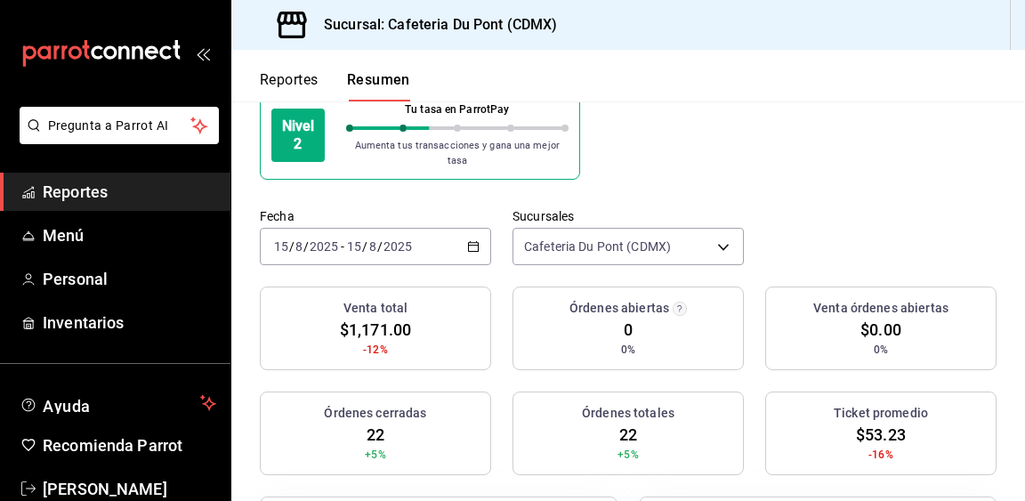
scroll to position [210, 0]
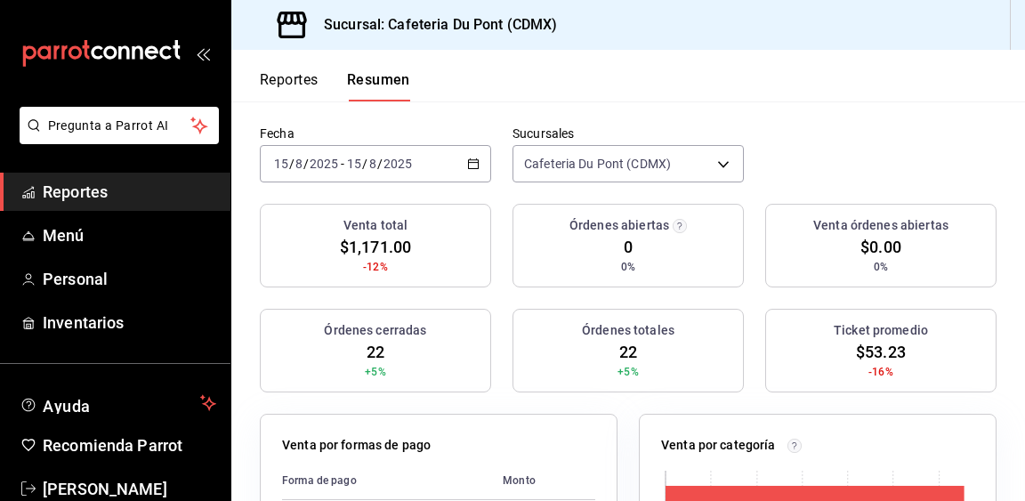
click at [466, 176] on div "2025-08-15 15 / 8 / 2025 - 2025-08-15 15 / 8 / 2025" at bounding box center [375, 163] width 231 height 37
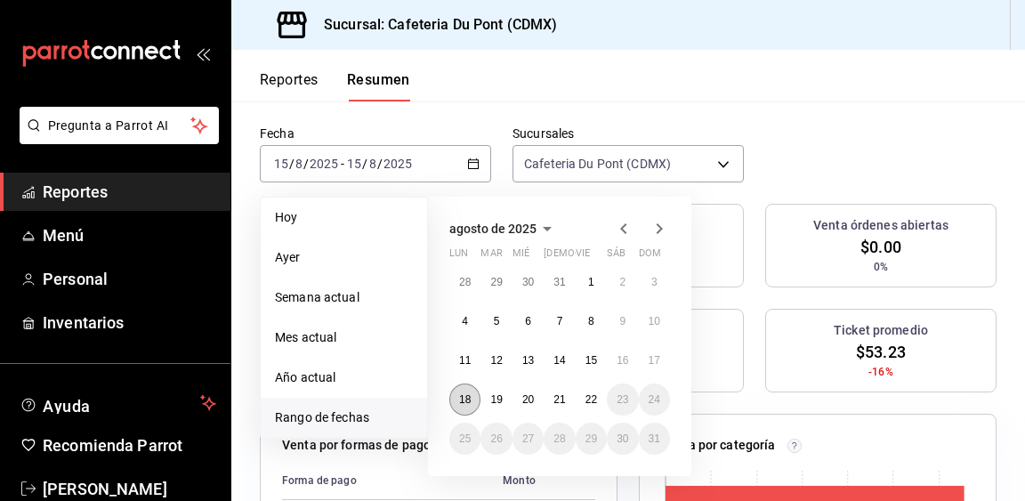
click at [462, 405] on abbr "18" at bounding box center [465, 399] width 12 height 12
click at [463, 406] on button "18" at bounding box center [464, 399] width 31 height 32
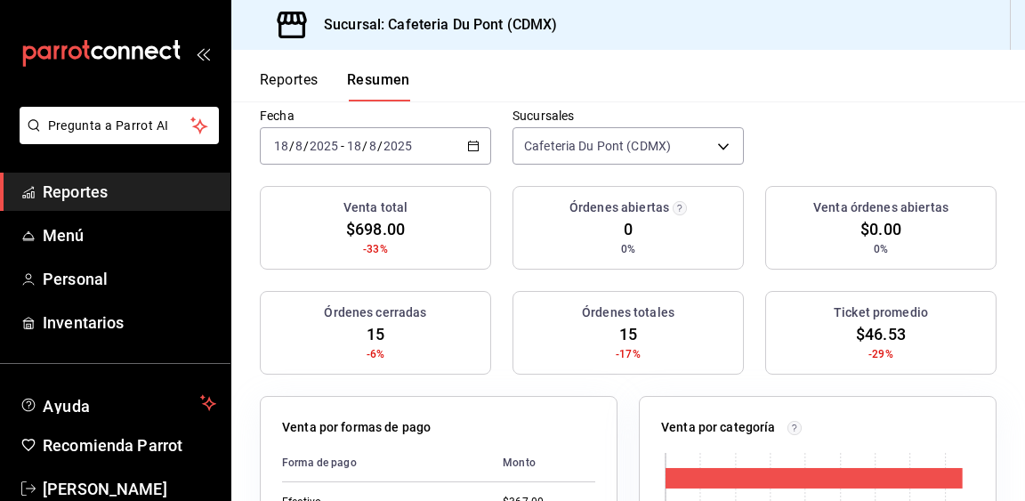
scroll to position [229, 0]
click at [476, 155] on div "[DATE] [DATE] - [DATE] [DATE]" at bounding box center [375, 144] width 231 height 37
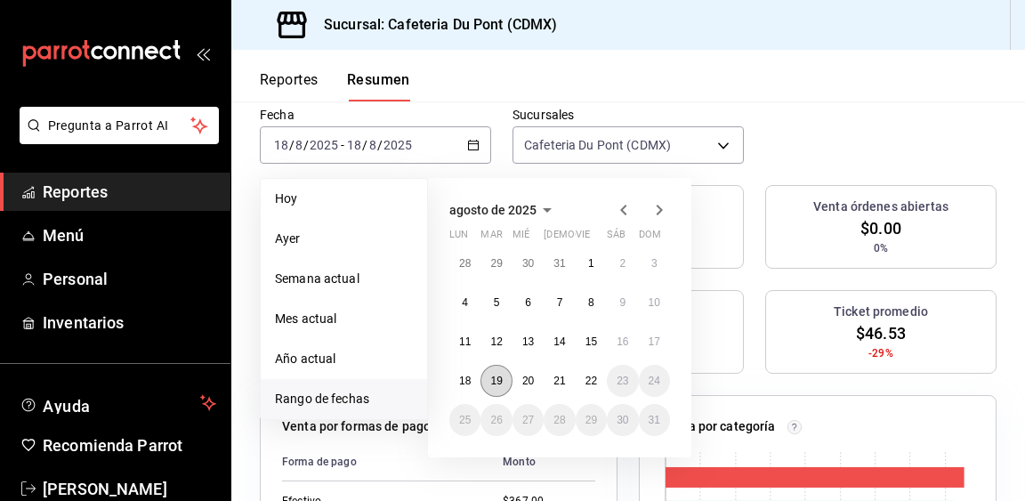
click at [497, 388] on button "19" at bounding box center [495, 381] width 31 height 32
click at [498, 388] on button "19" at bounding box center [495, 381] width 31 height 32
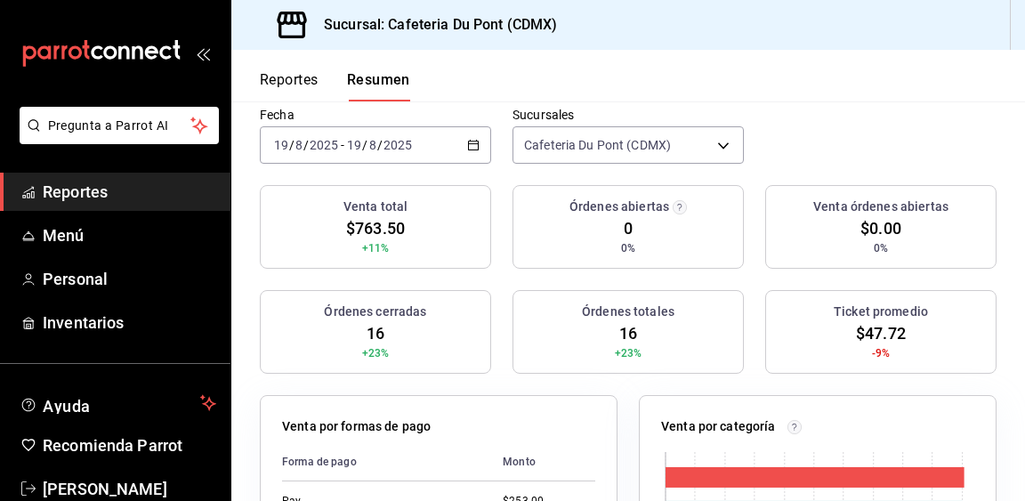
click at [467, 144] on icon "button" at bounding box center [473, 145] width 12 height 12
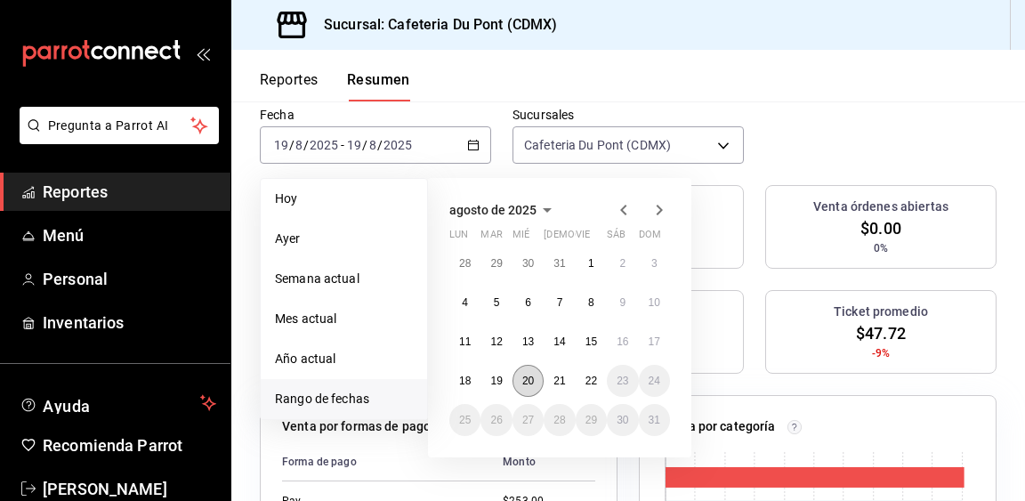
click at [531, 383] on abbr "20" at bounding box center [528, 381] width 12 height 12
click at [532, 383] on abbr "20" at bounding box center [528, 381] width 12 height 12
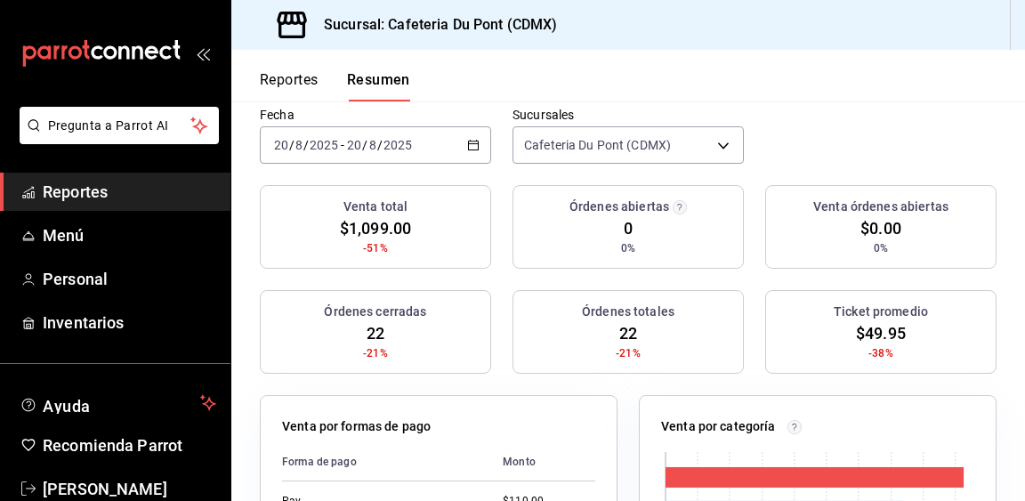
scroll to position [234, 0]
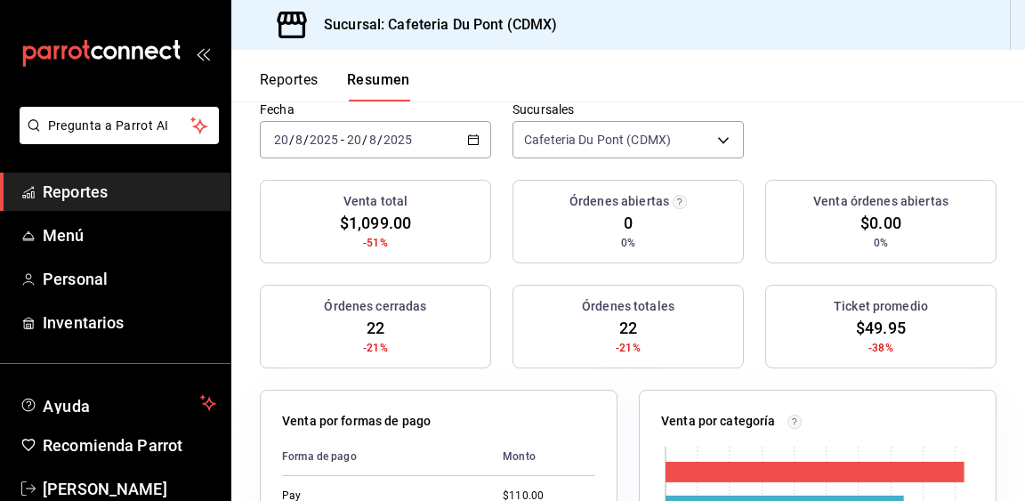
click at [476, 130] on div "[DATE] [DATE] - [DATE] [DATE]" at bounding box center [375, 139] width 231 height 37
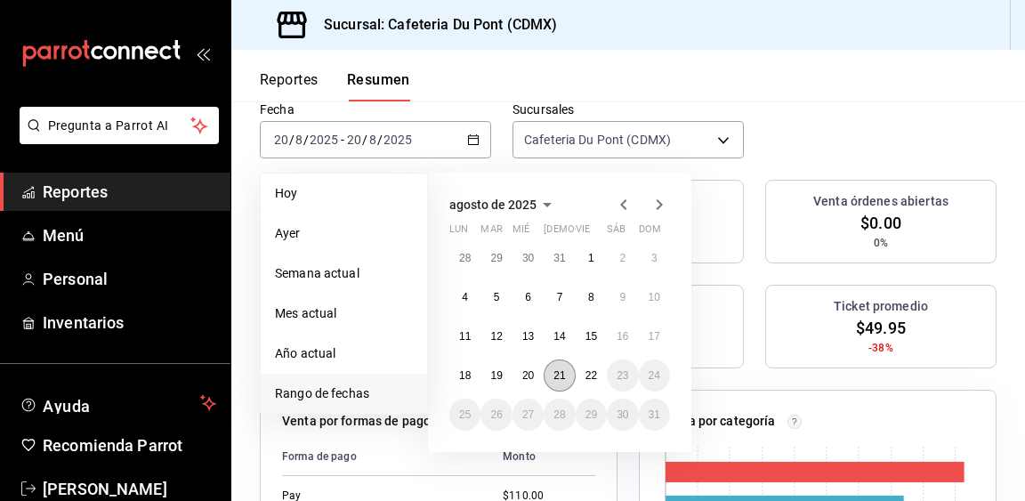
click at [559, 377] on abbr "21" at bounding box center [559, 375] width 12 height 12
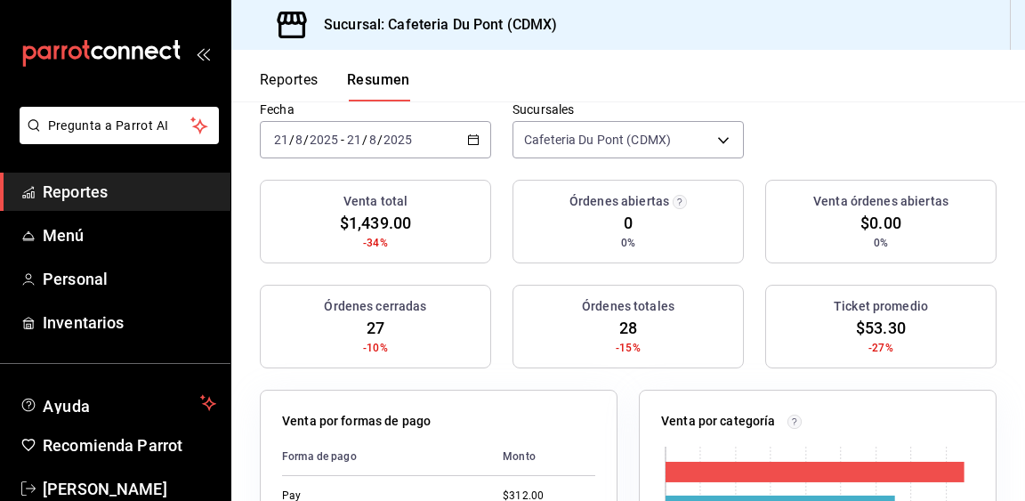
click at [457, 125] on div "[DATE] [DATE] - [DATE] [DATE]" at bounding box center [375, 139] width 231 height 37
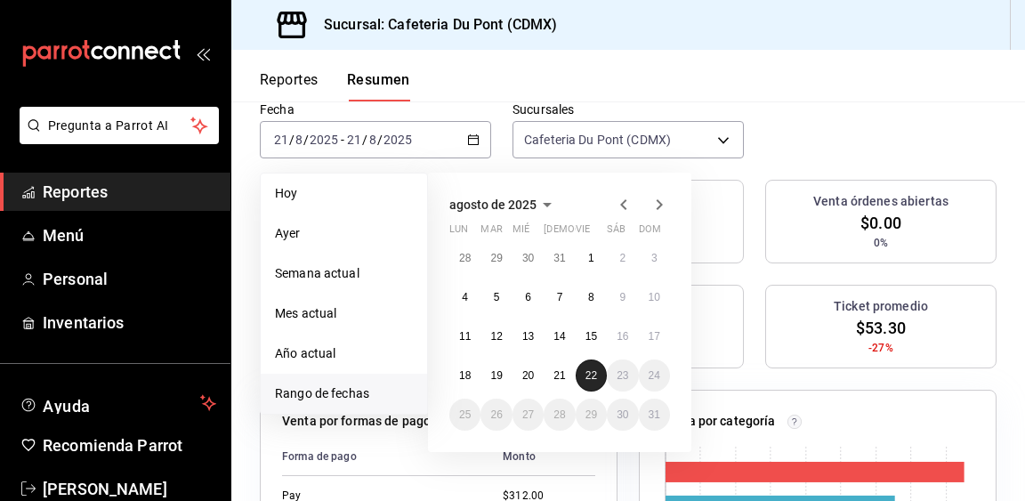
click at [593, 370] on abbr "22" at bounding box center [591, 375] width 12 height 12
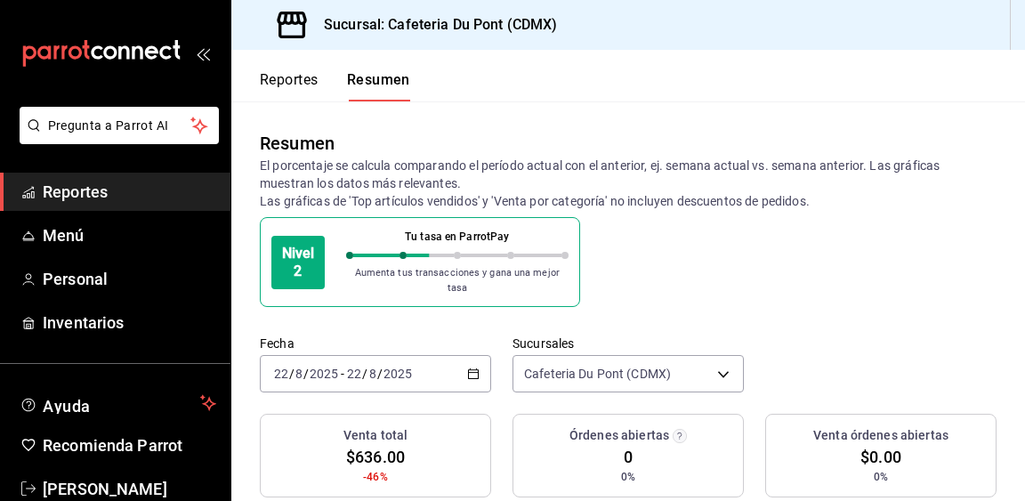
scroll to position [0, 0]
click at [810, 46] on div "Sucursal: Cafeteria Du Pont (CDMX)" at bounding box center [627, 25] width 793 height 50
